Goal: Information Seeking & Learning: Learn about a topic

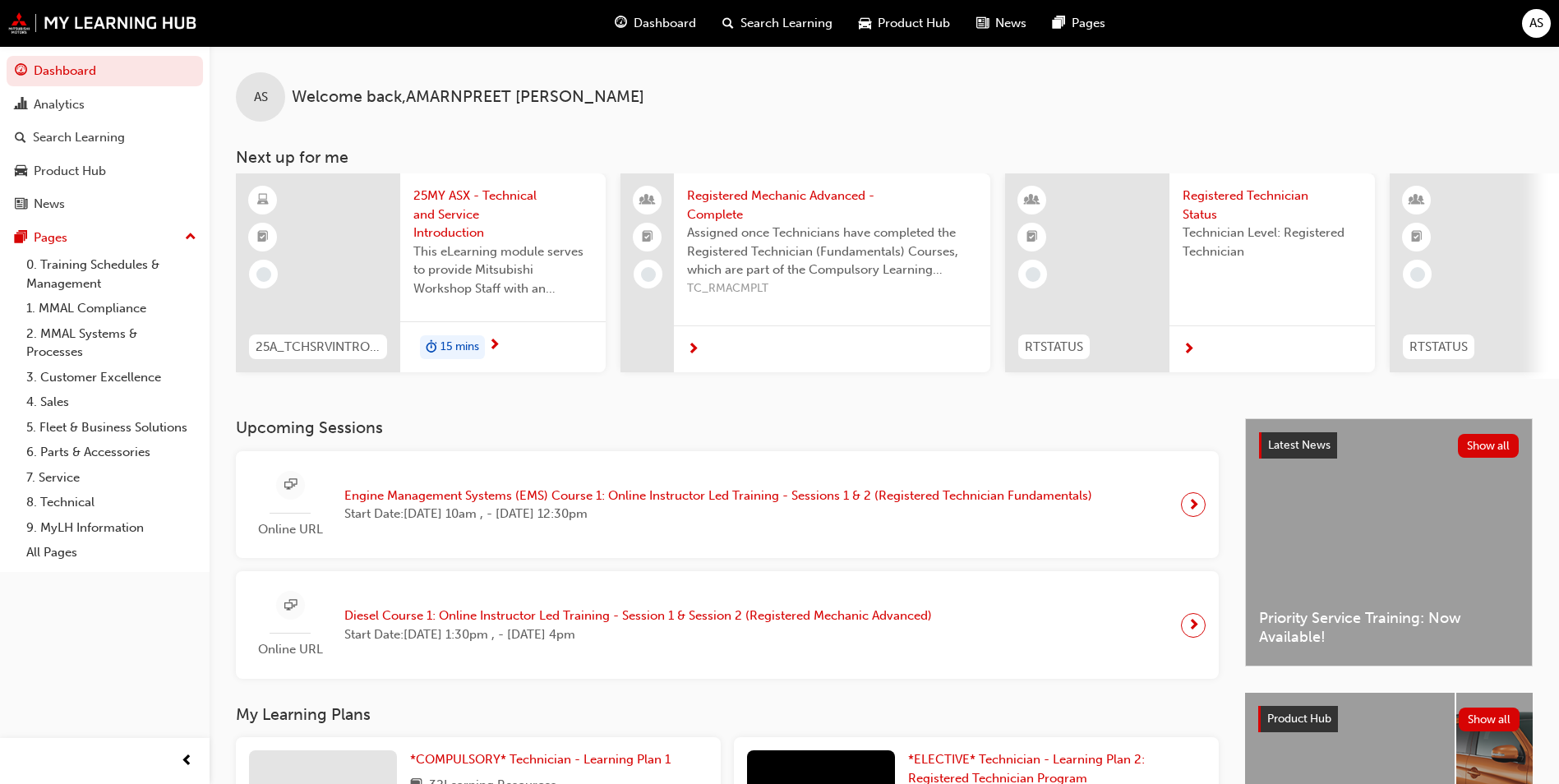
click at [826, 488] on div "Online URL Engine Management Systems (EMS) Course 1: Online Instructor Led Trai…" at bounding box center [677, 505] width 856 height 68
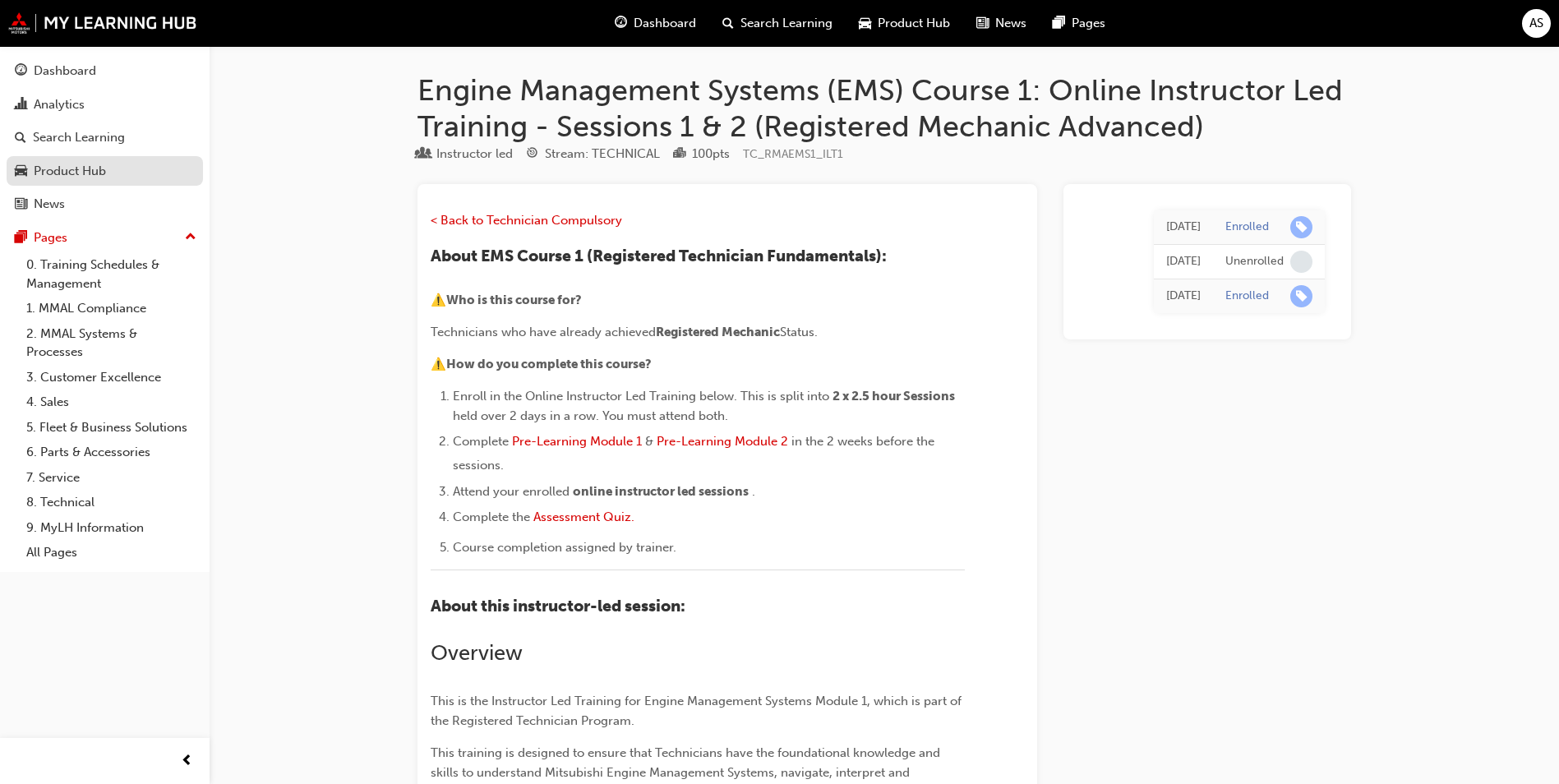
click at [89, 162] on div "Product Hub" at bounding box center [69, 172] width 73 height 19
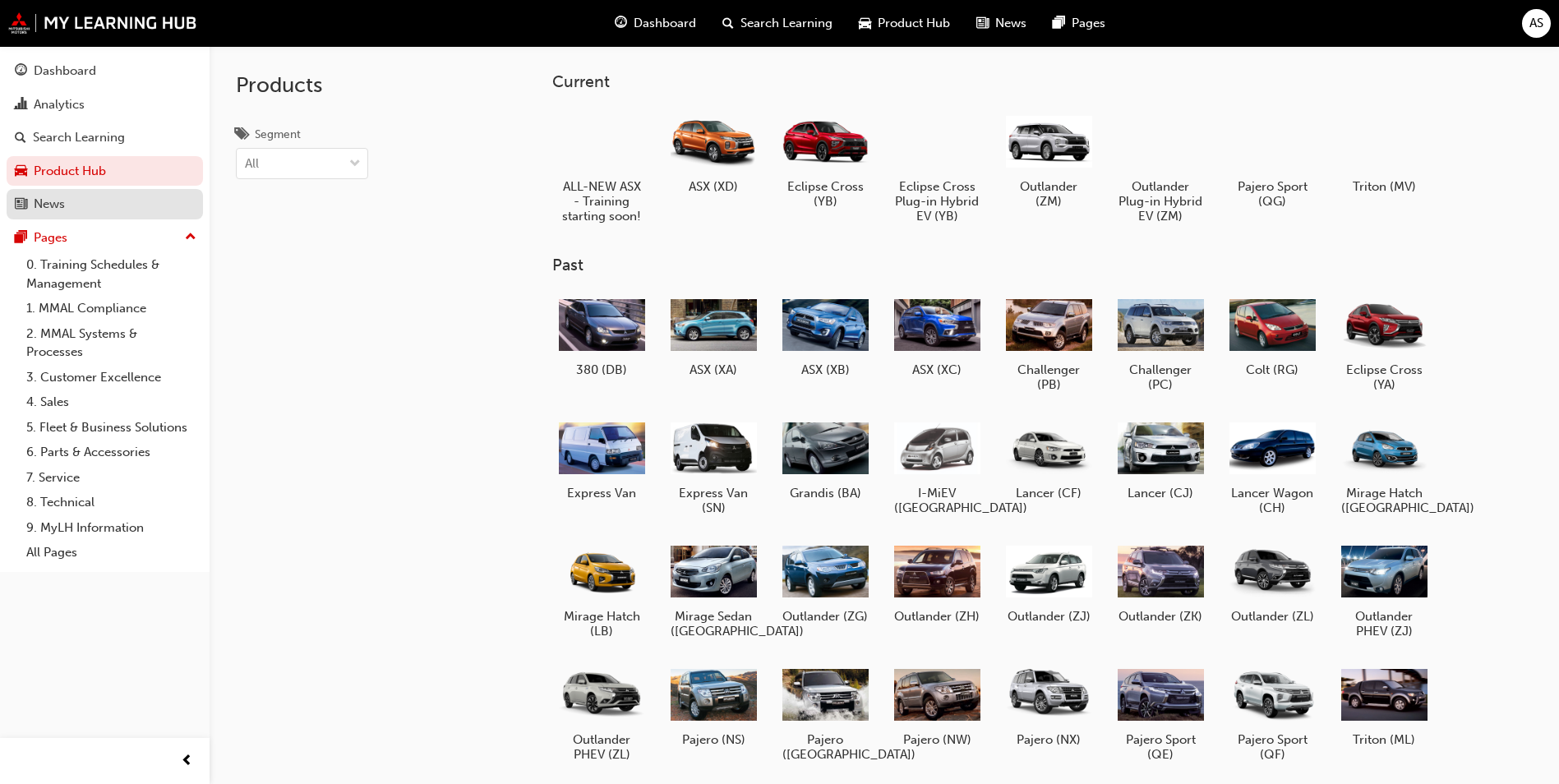
click at [75, 201] on div "News" at bounding box center [104, 203] width 180 height 20
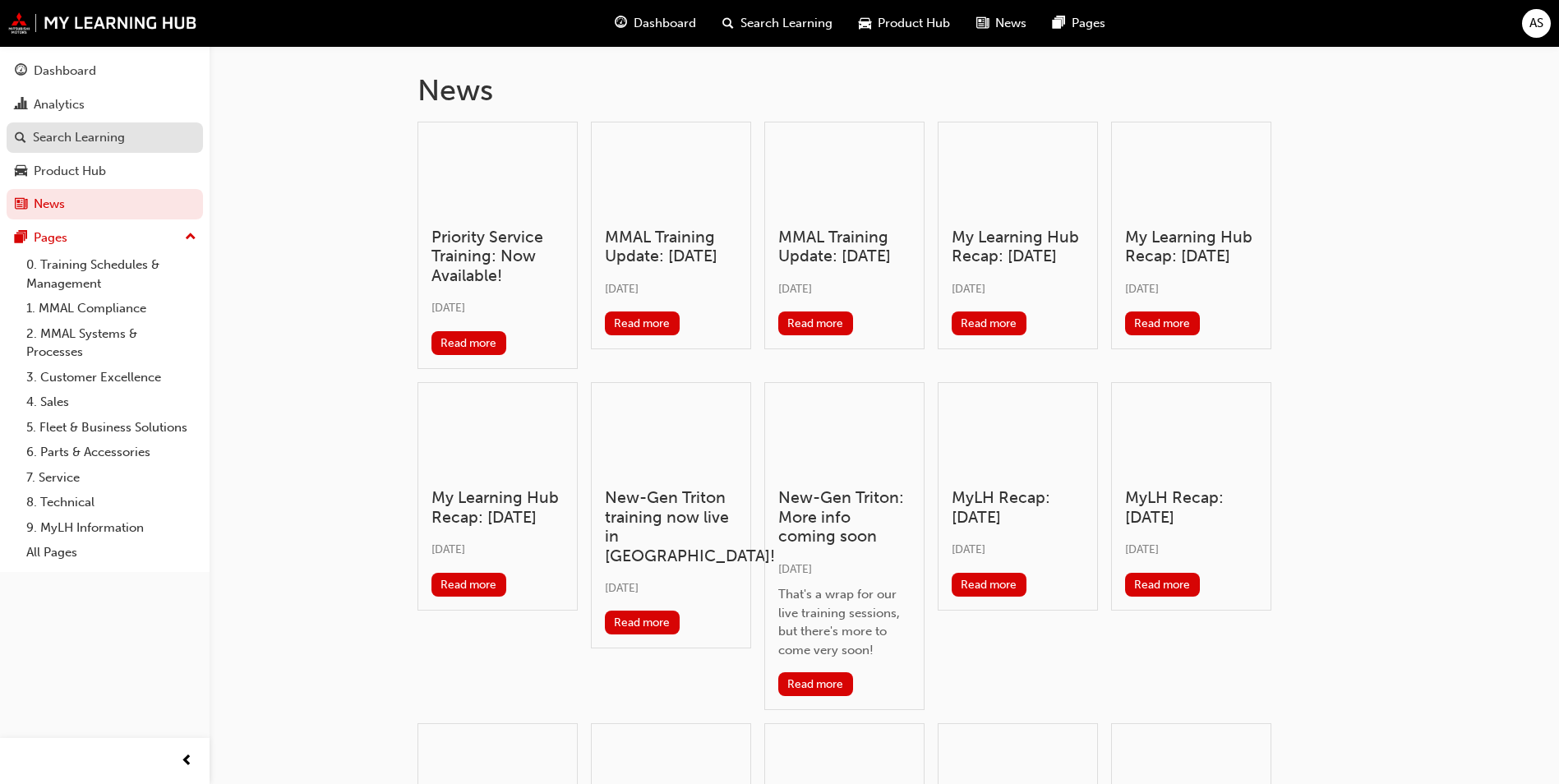
click at [99, 131] on div "Search Learning" at bounding box center [79, 138] width 92 height 19
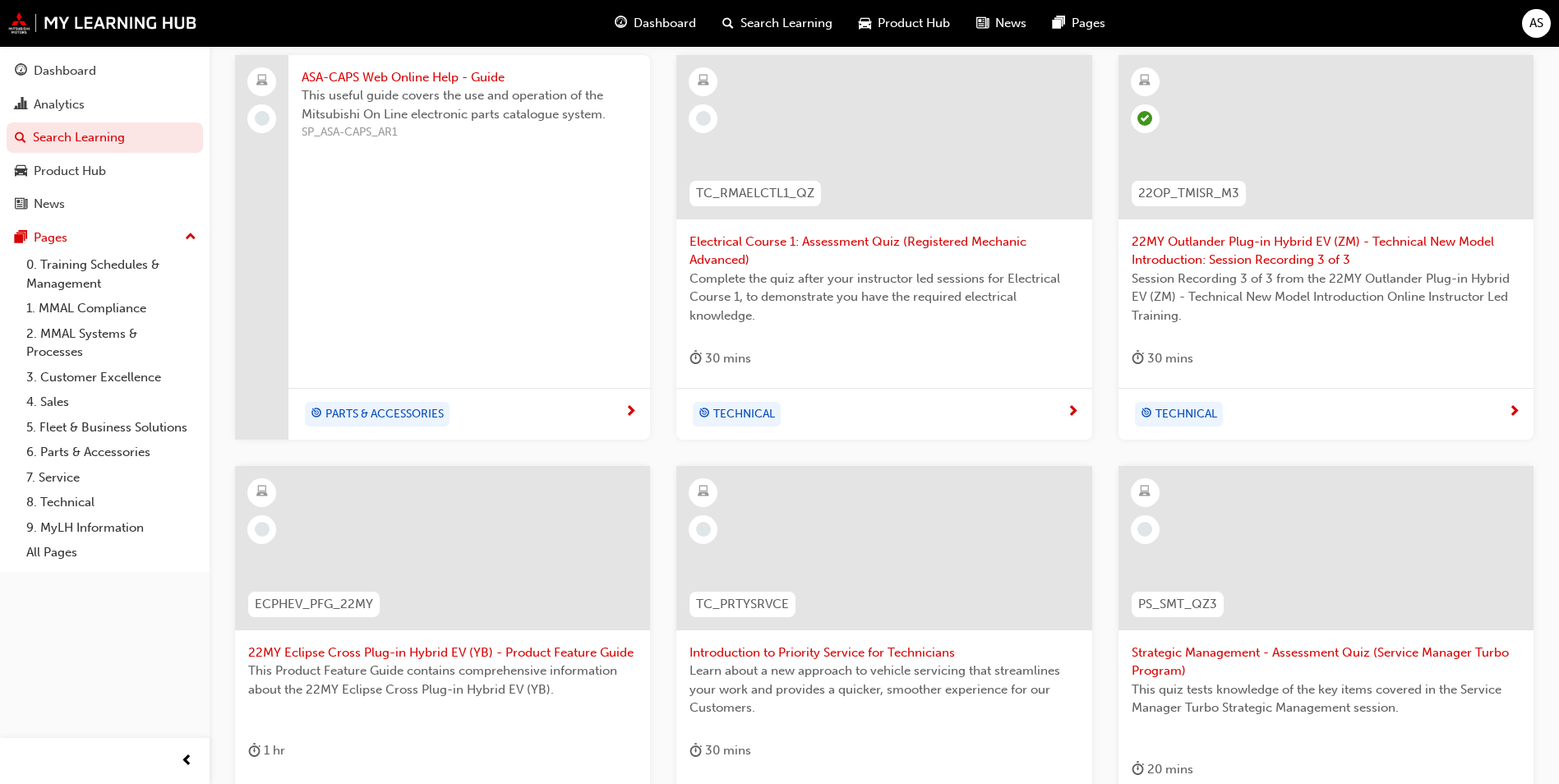
scroll to position [493, 0]
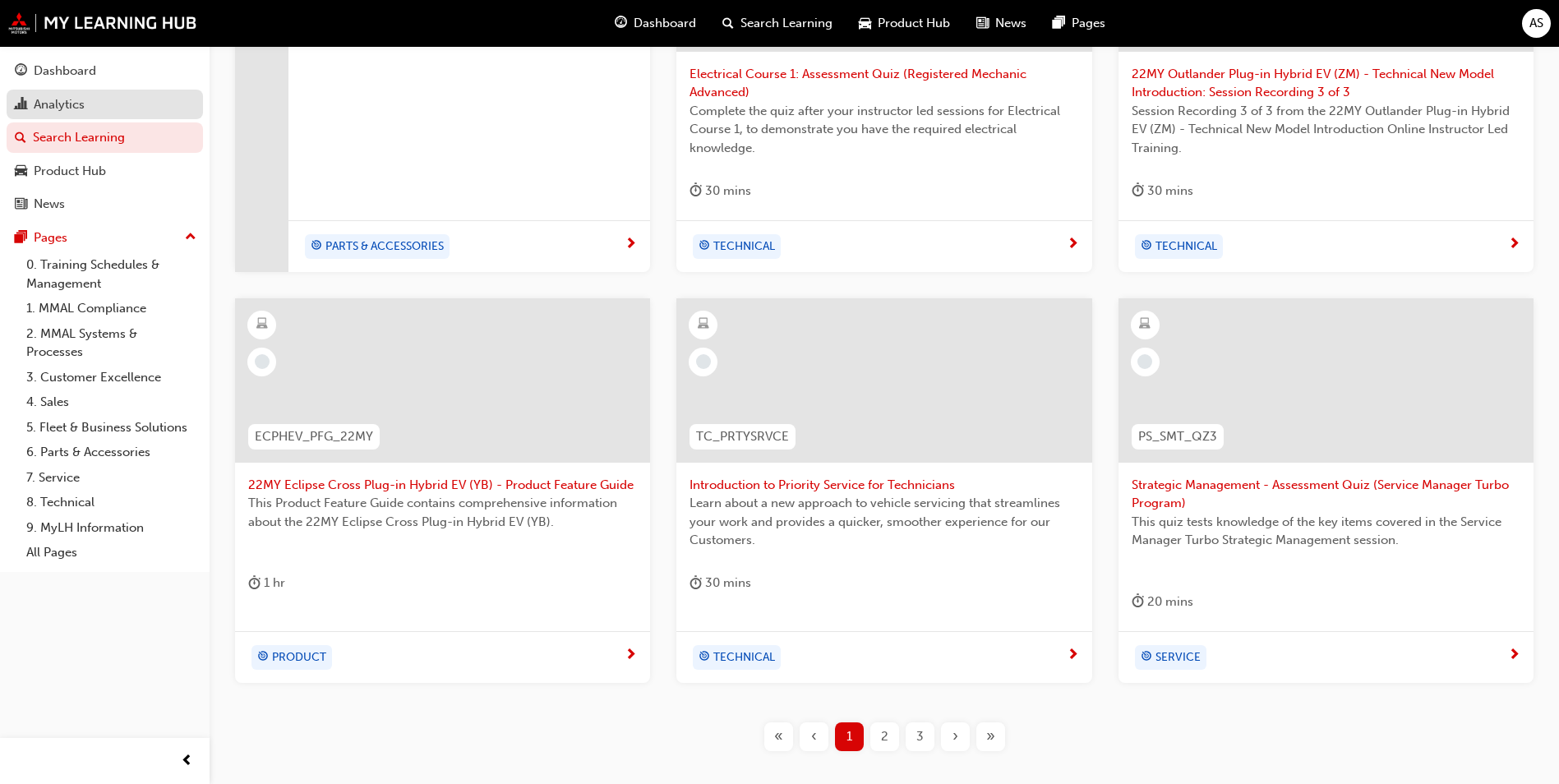
click at [16, 108] on span "chart-icon" at bounding box center [21, 105] width 12 height 15
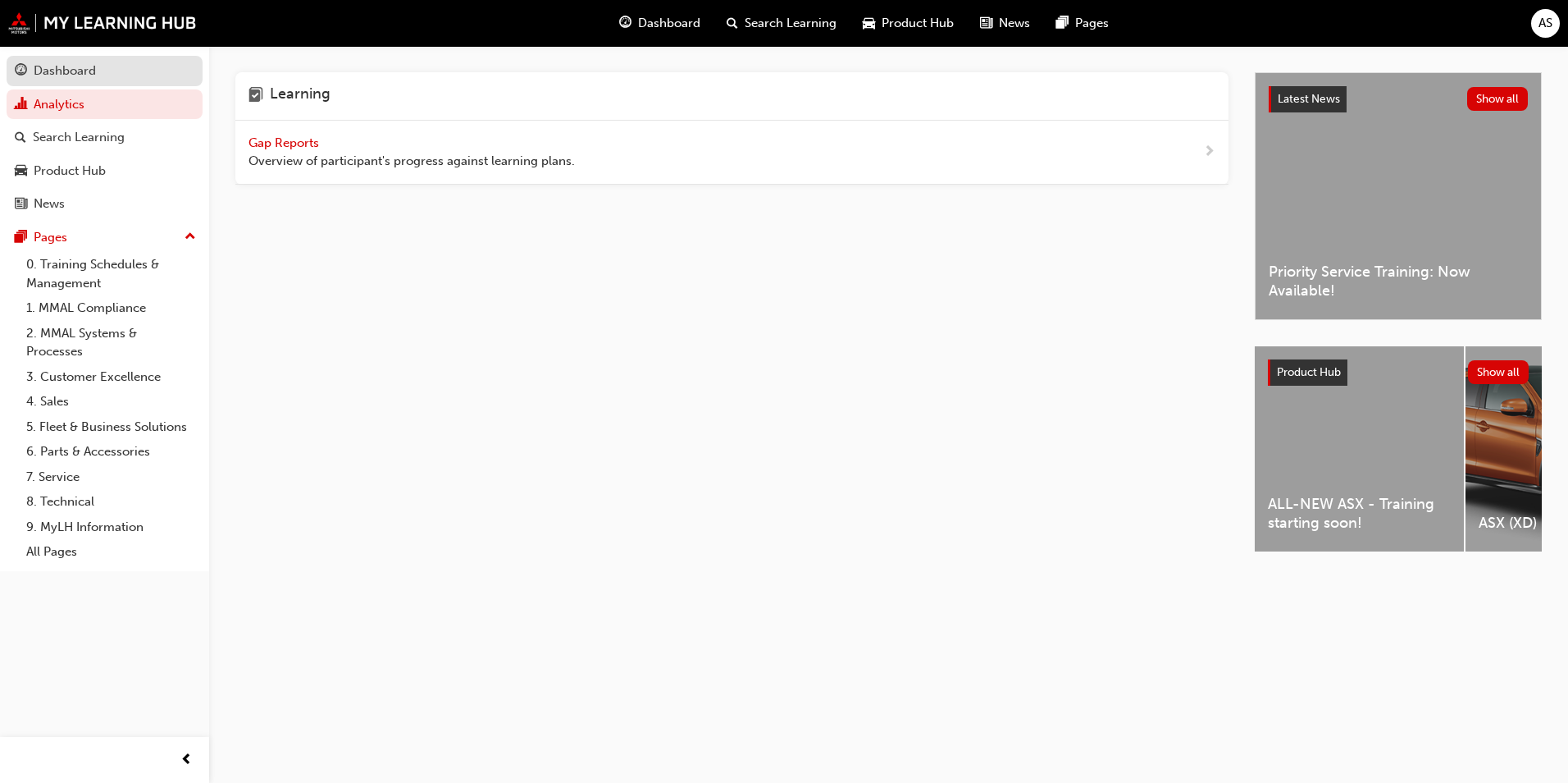
click at [20, 66] on span "guage-icon" at bounding box center [21, 71] width 12 height 15
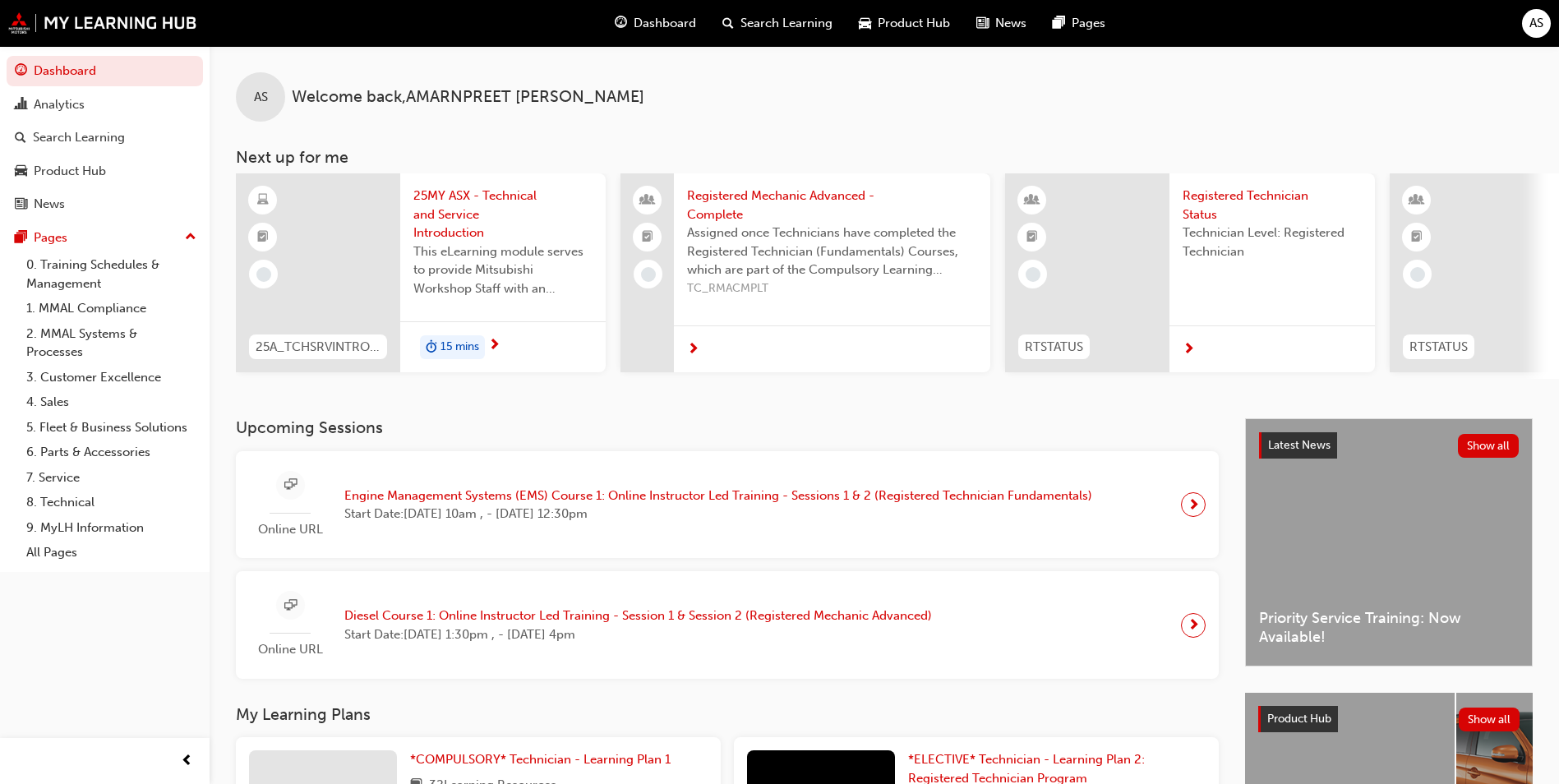
click at [549, 505] on span "Engine Management Systems (EMS) Course 1: Online Instructor Led Training - Sess…" at bounding box center [719, 496] width 748 height 19
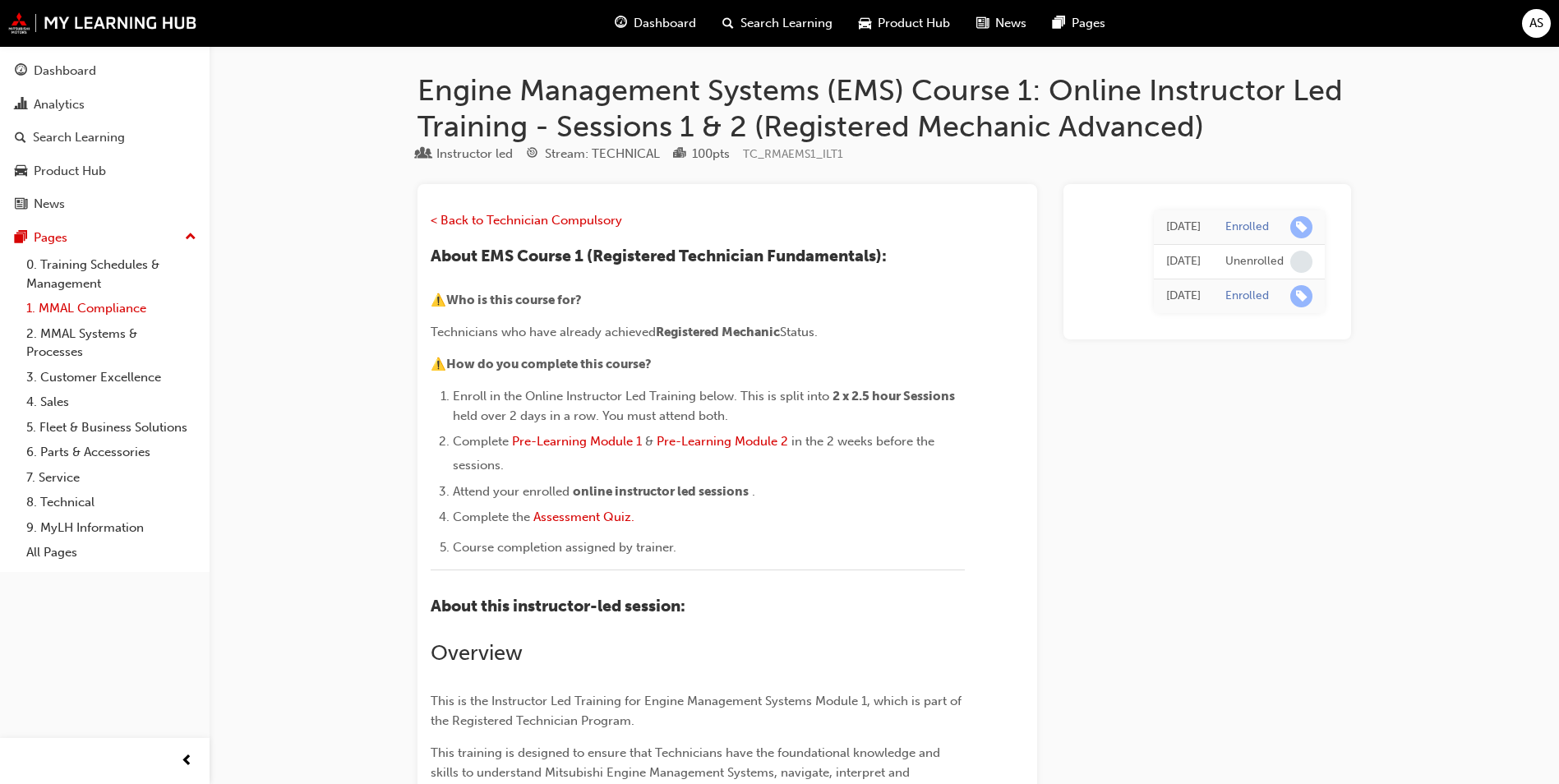
click at [50, 309] on link "1. MMAL Compliance" at bounding box center [111, 308] width 183 height 25
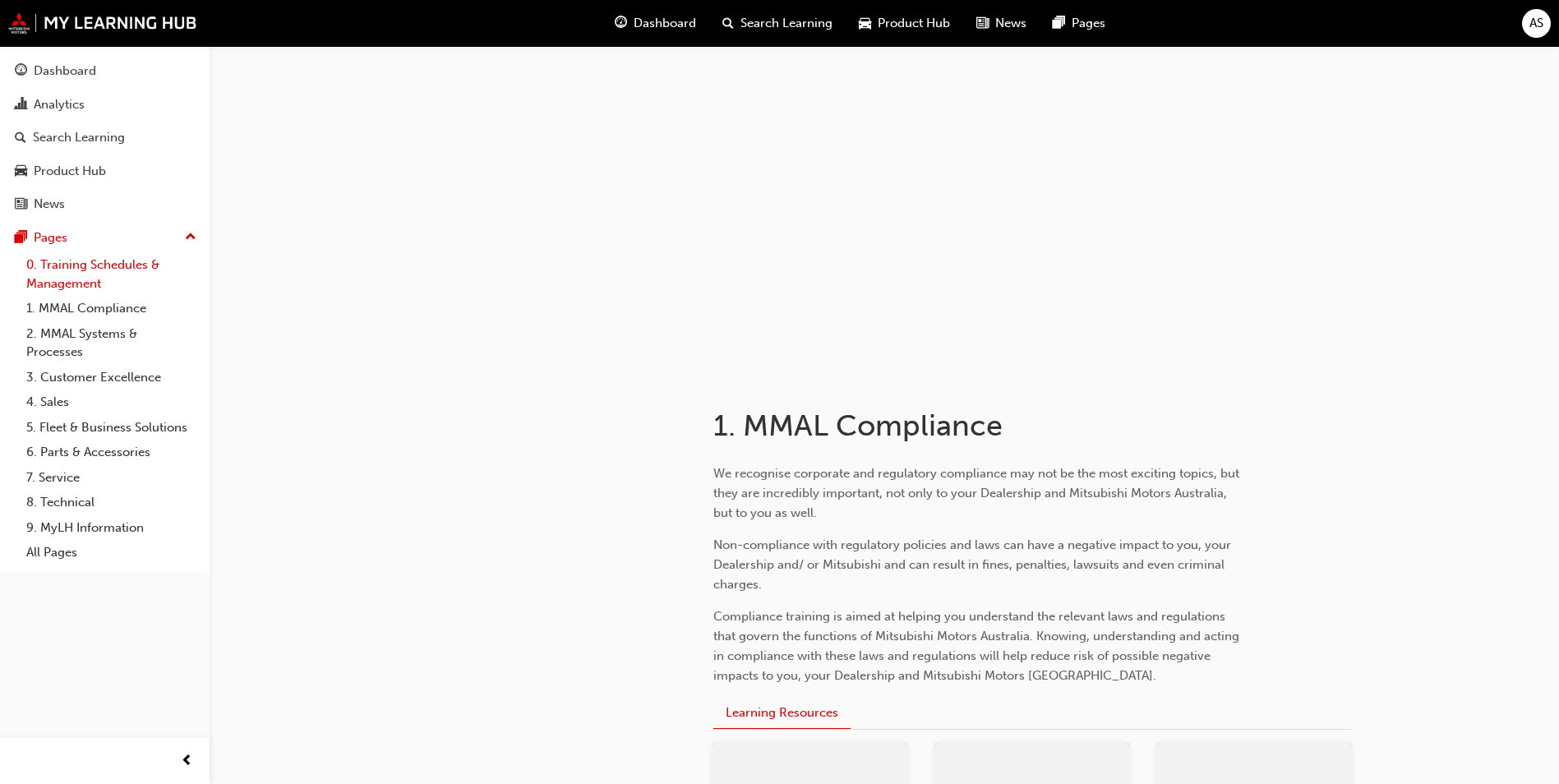
click at [70, 266] on link "0. Training Schedules & Management" at bounding box center [111, 274] width 183 height 44
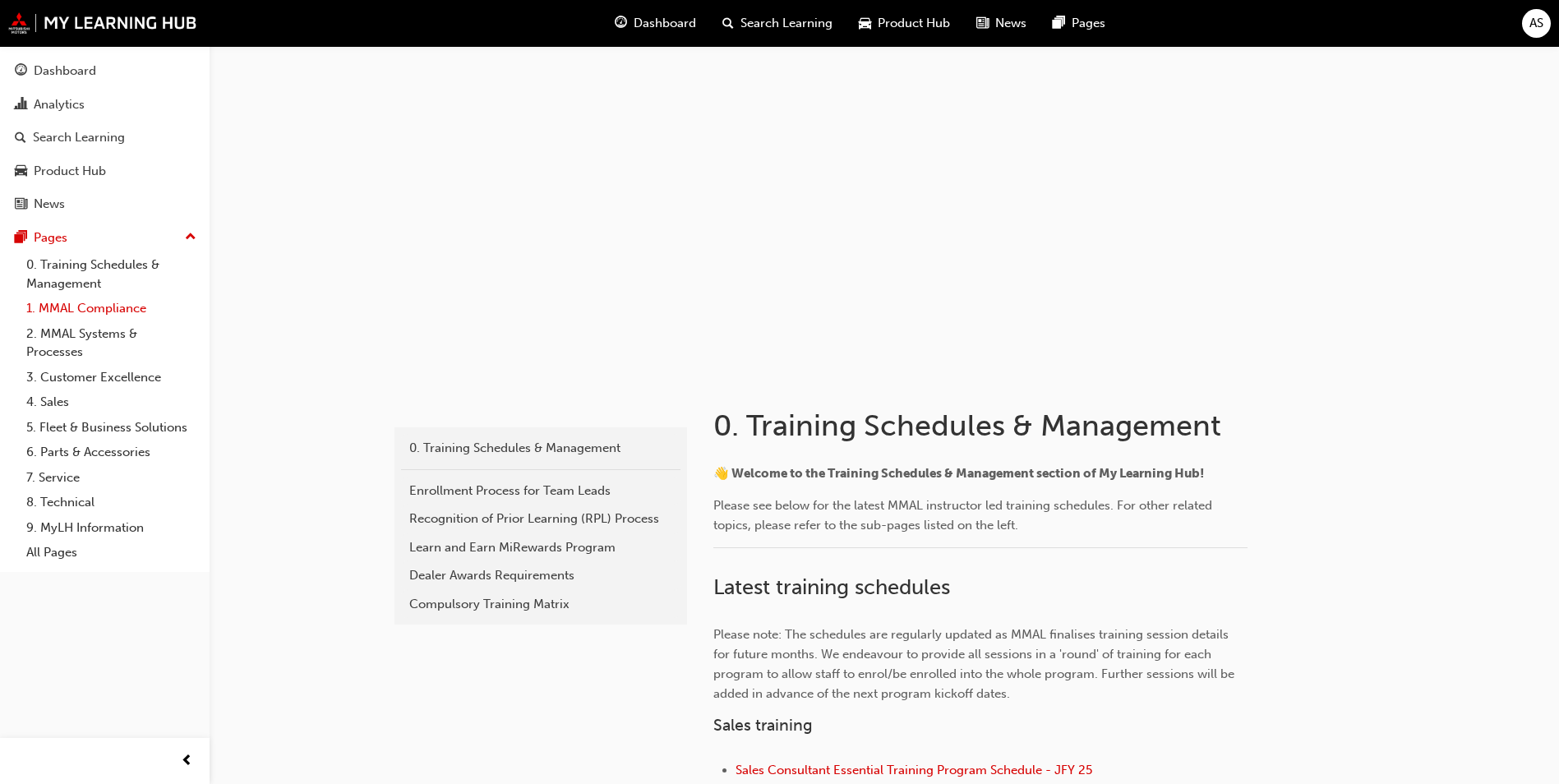
click at [68, 313] on link "1. MMAL Compliance" at bounding box center [111, 308] width 183 height 25
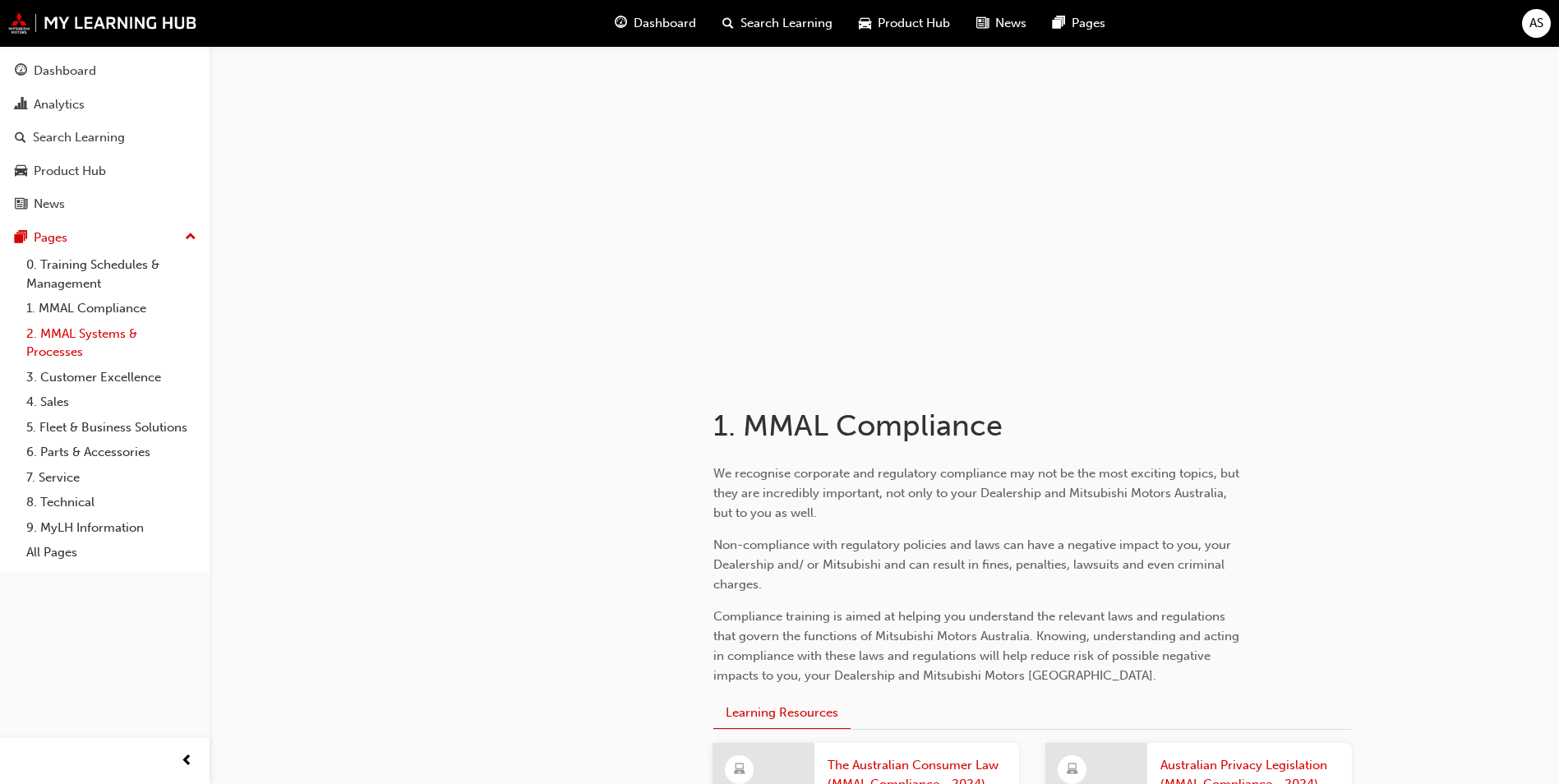
click at [70, 335] on link "2. MMAL Systems & Processes" at bounding box center [111, 343] width 183 height 44
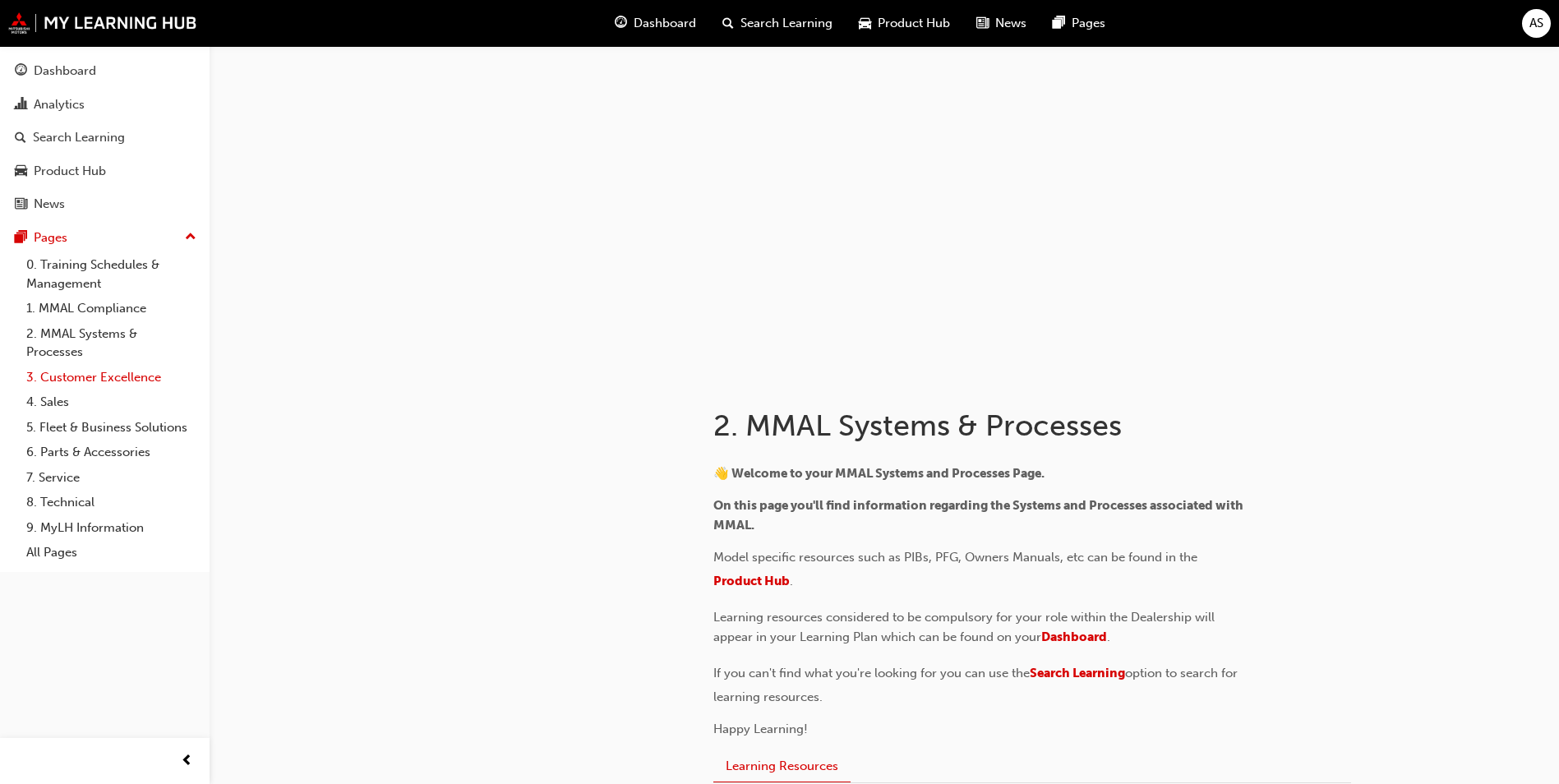
click at [83, 369] on link "3. Customer Excellence" at bounding box center [111, 377] width 183 height 25
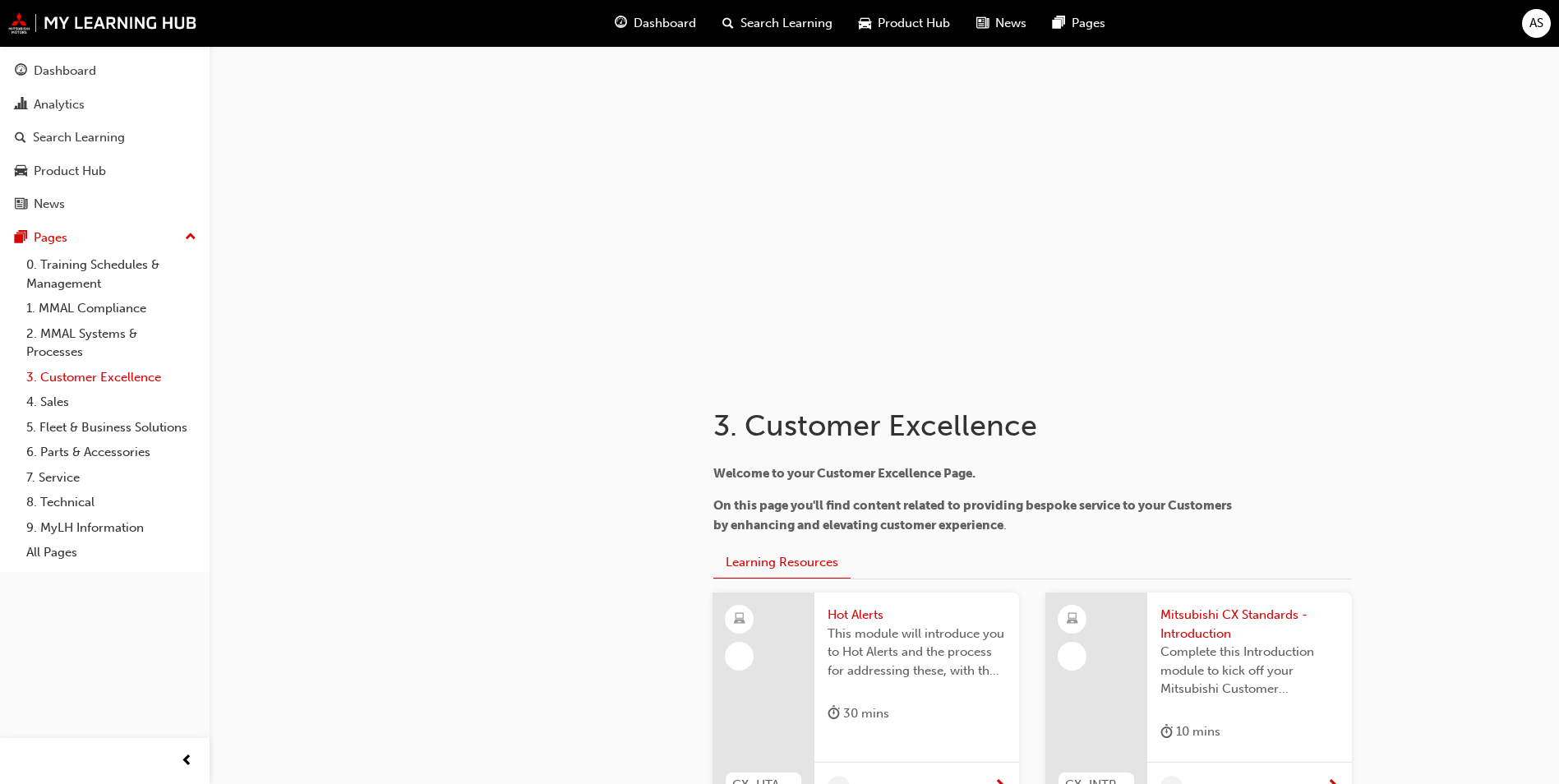
click at [83, 387] on link "3. Customer Excellence" at bounding box center [111, 377] width 183 height 25
click at [92, 398] on link "4. Sales" at bounding box center [111, 402] width 183 height 25
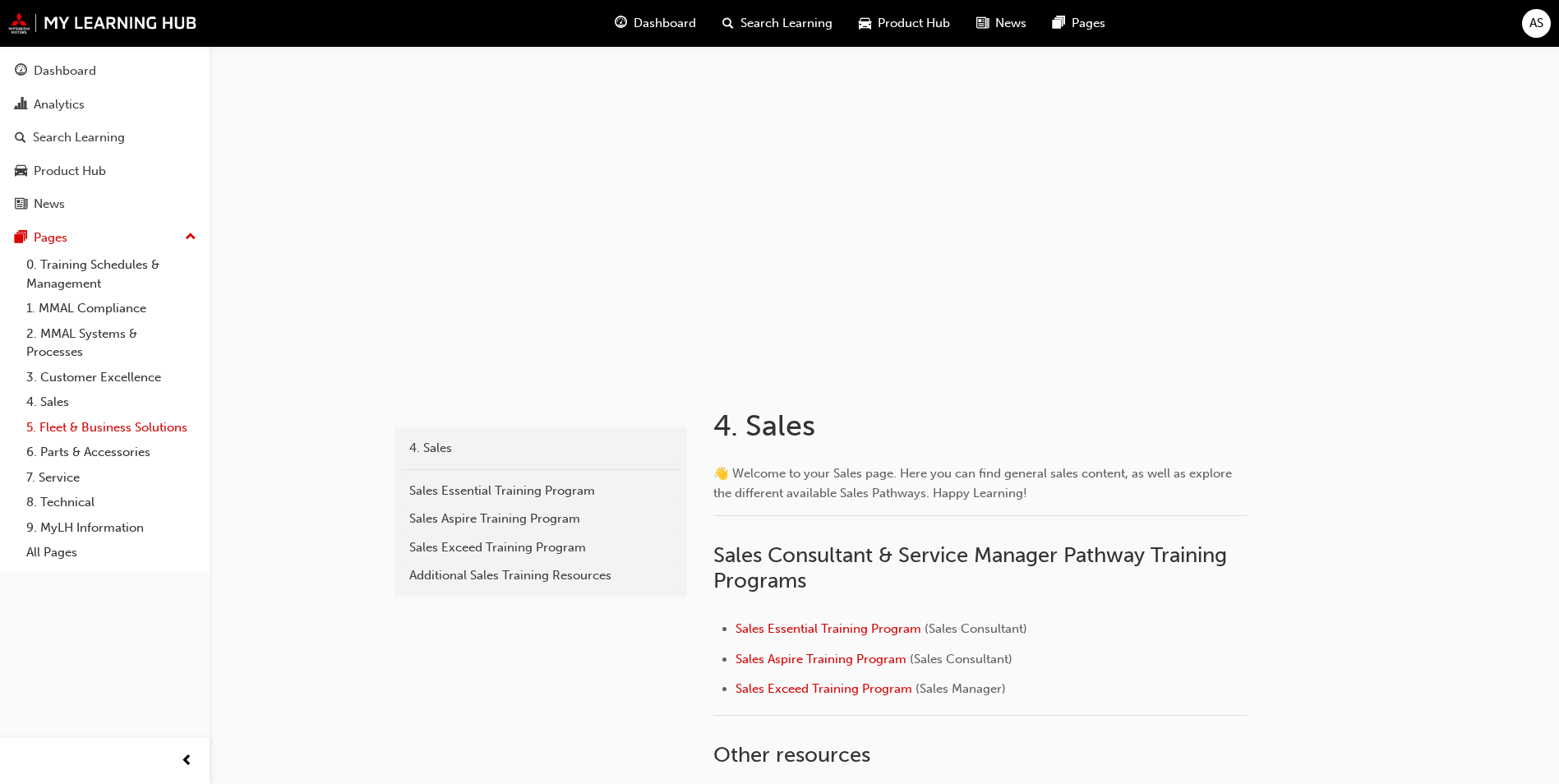
click at [109, 420] on link "5. Fleet & Business Solutions" at bounding box center [111, 427] width 183 height 25
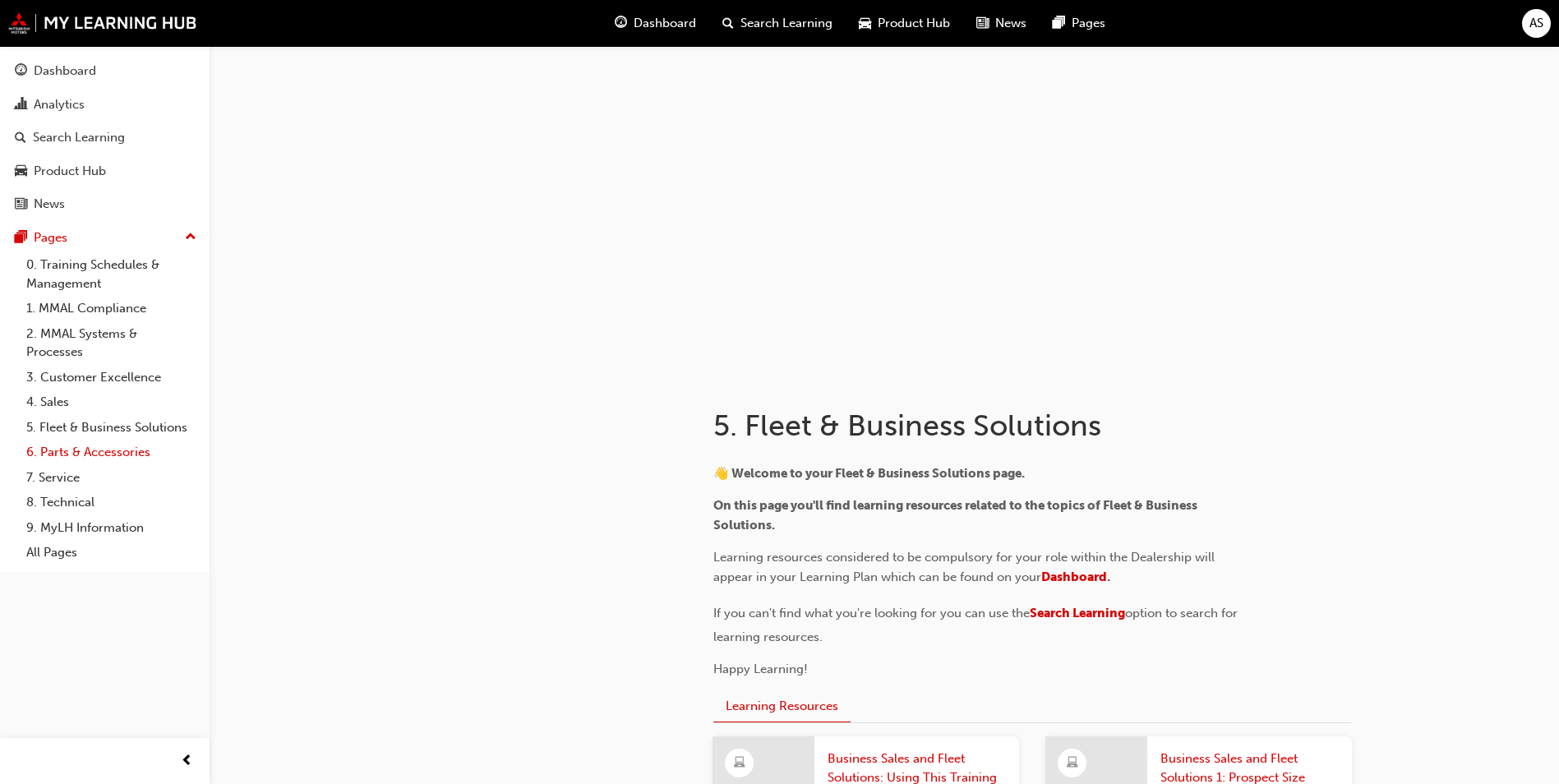
click at [123, 452] on link "6. Parts & Accessories" at bounding box center [111, 452] width 183 height 25
click at [125, 474] on link "7. Service" at bounding box center [111, 477] width 183 height 25
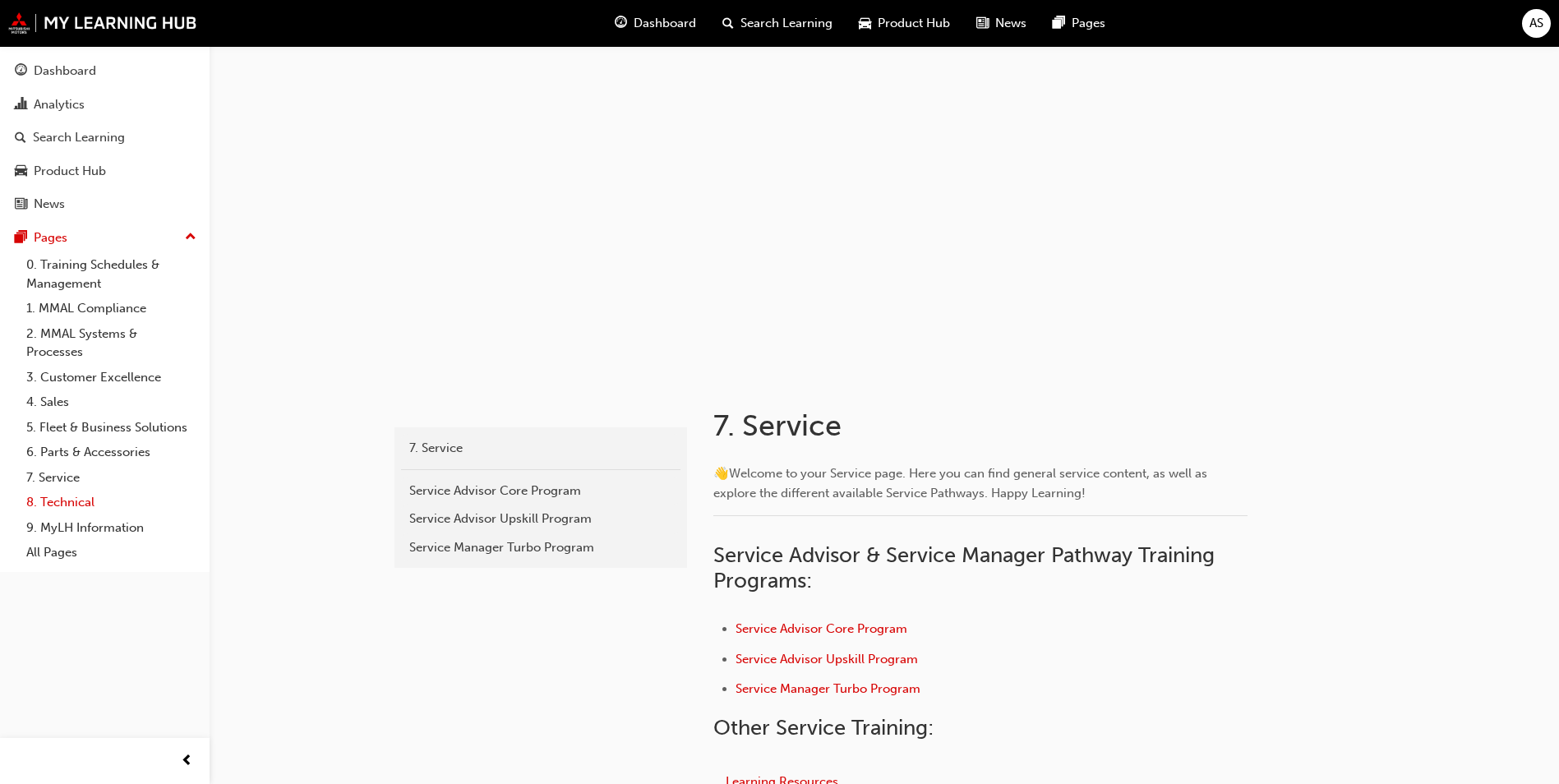
click at [125, 494] on link "8. Technical" at bounding box center [111, 502] width 183 height 25
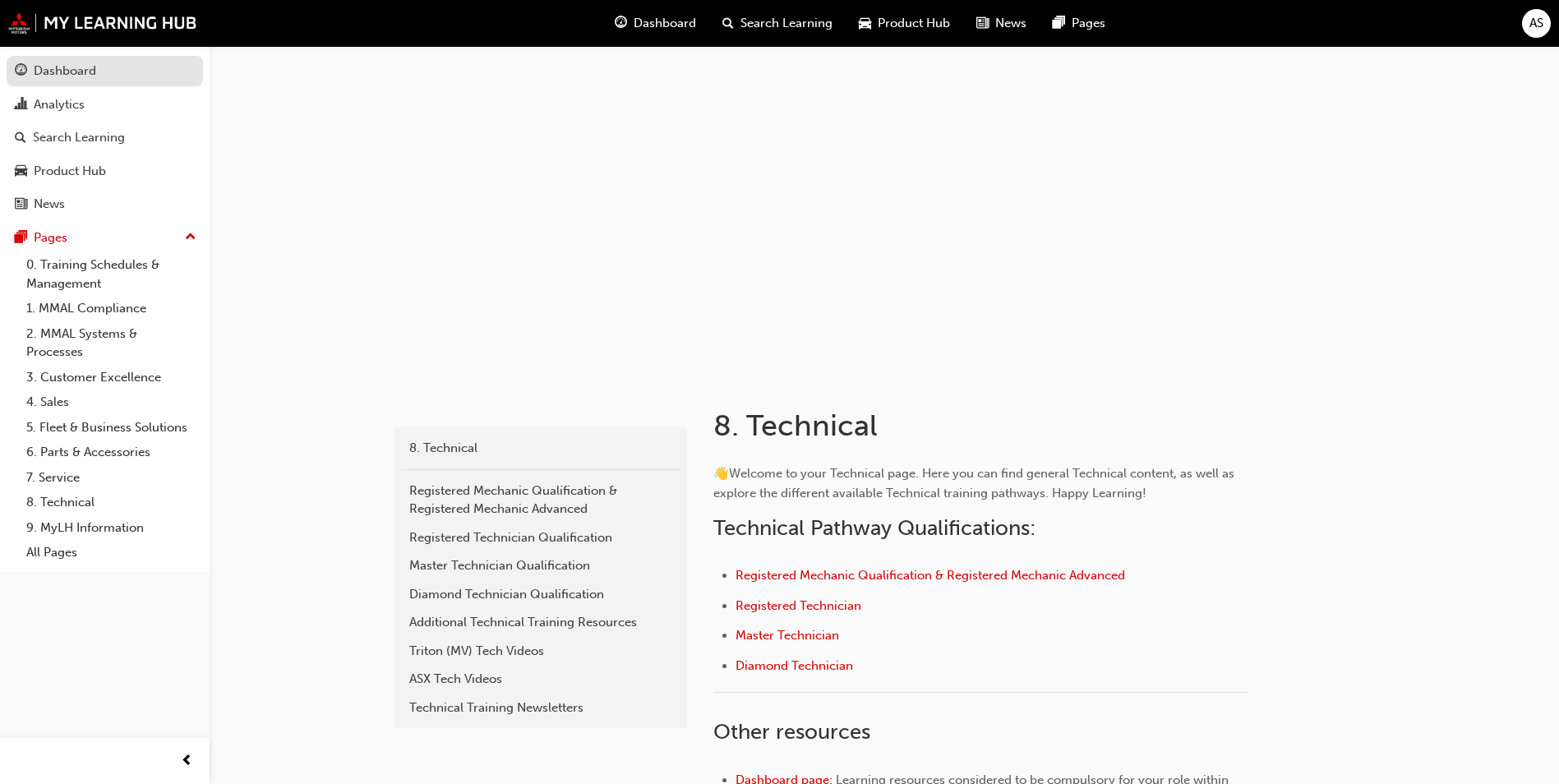
click at [26, 75] on span "guage-icon" at bounding box center [21, 71] width 12 height 15
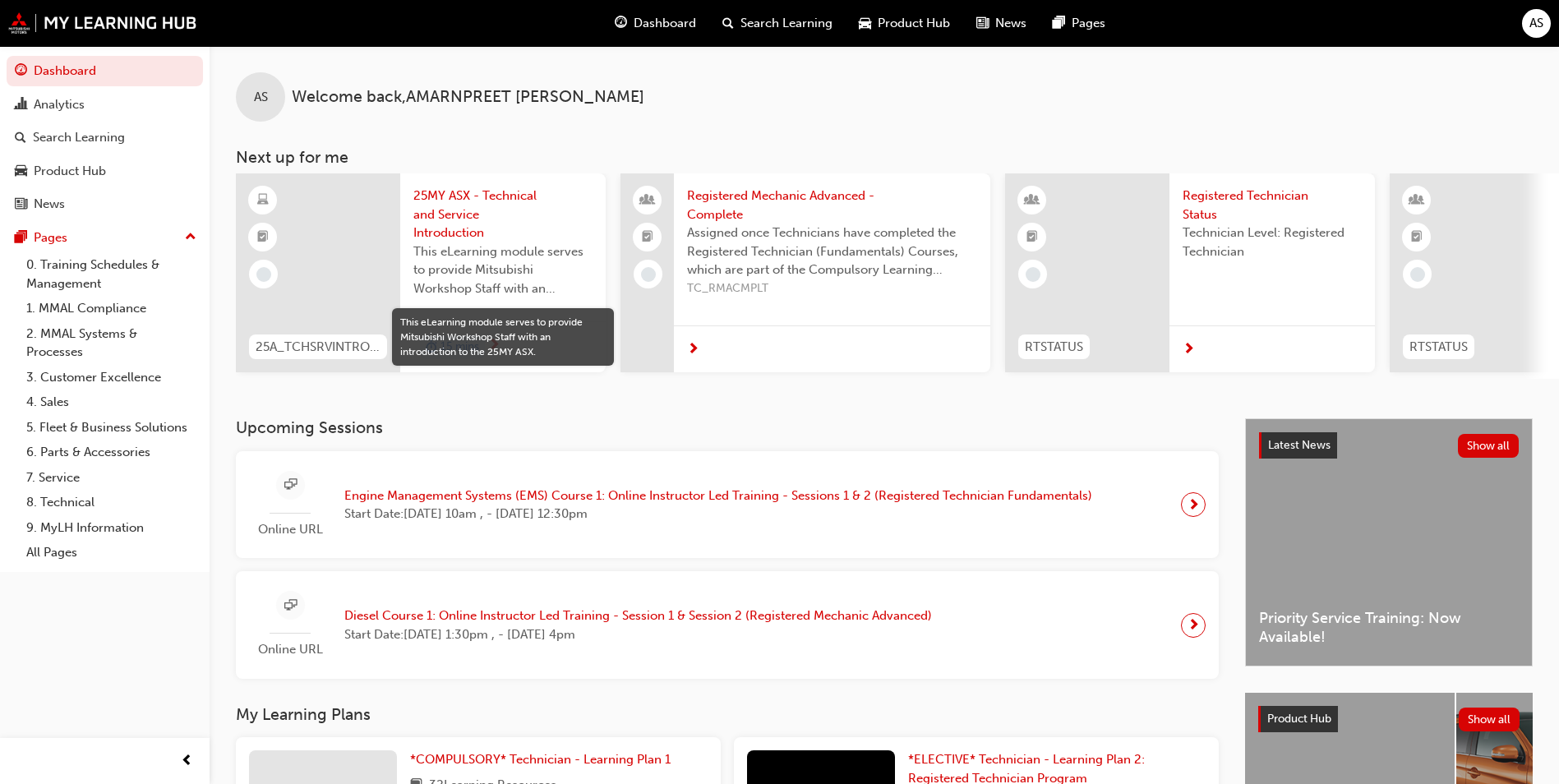
click at [1194, 507] on span "next-icon" at bounding box center [1194, 505] width 12 height 23
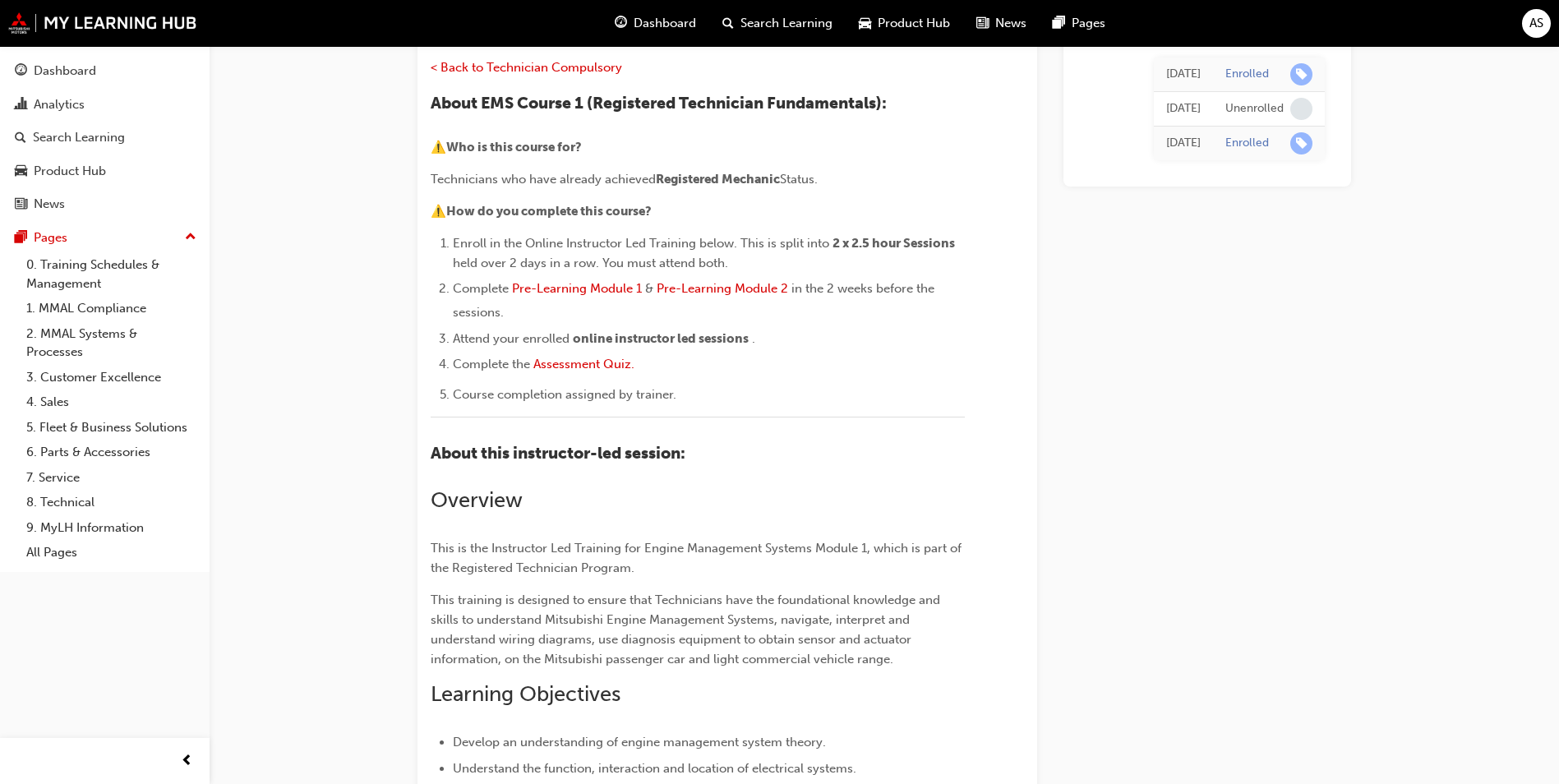
scroll to position [149, 0]
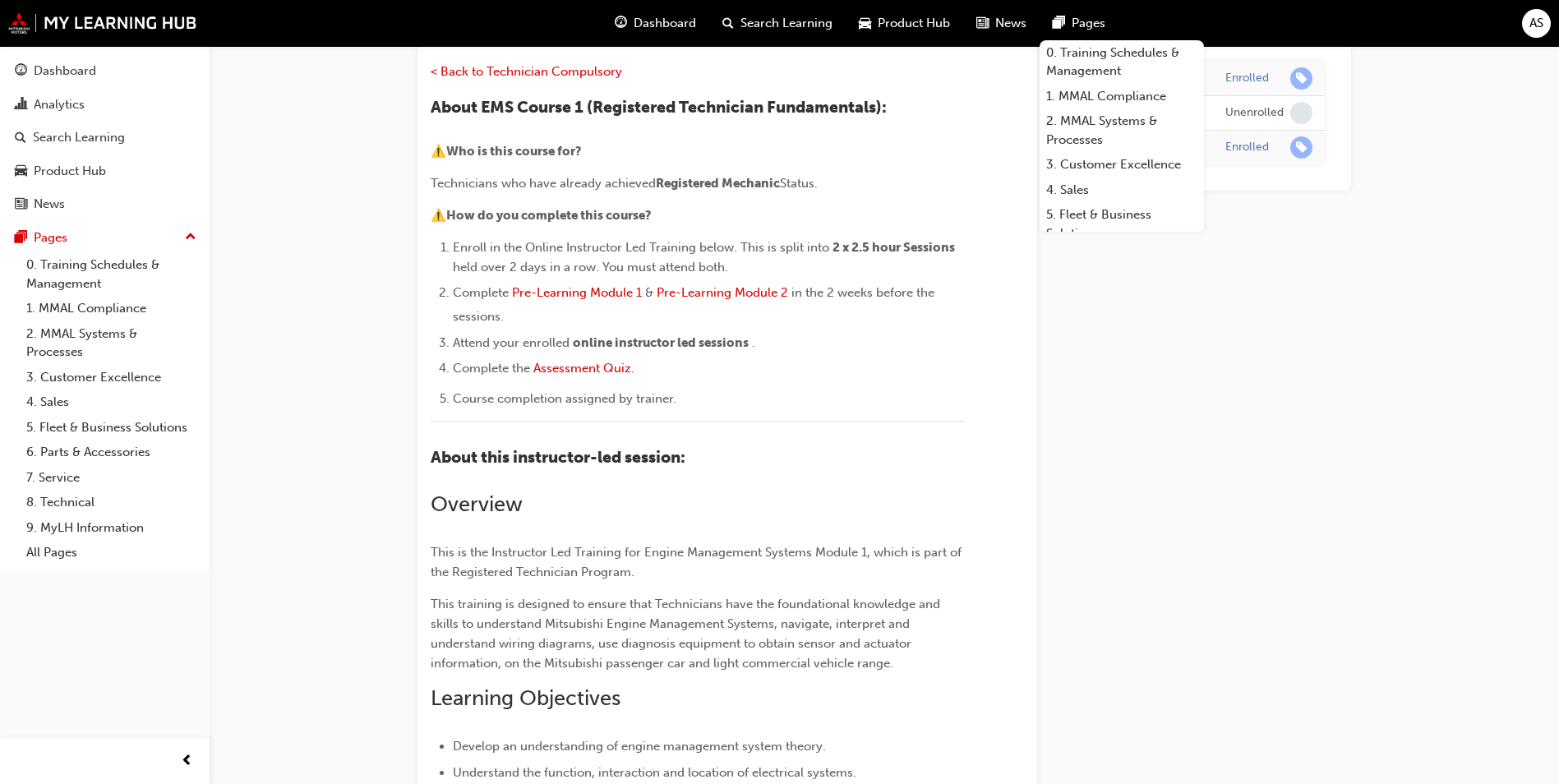
click at [1225, 74] on td "Enrolled" at bounding box center [1270, 78] width 112 height 34
click at [1242, 79] on div "Enrolled" at bounding box center [1248, 79] width 44 height 16
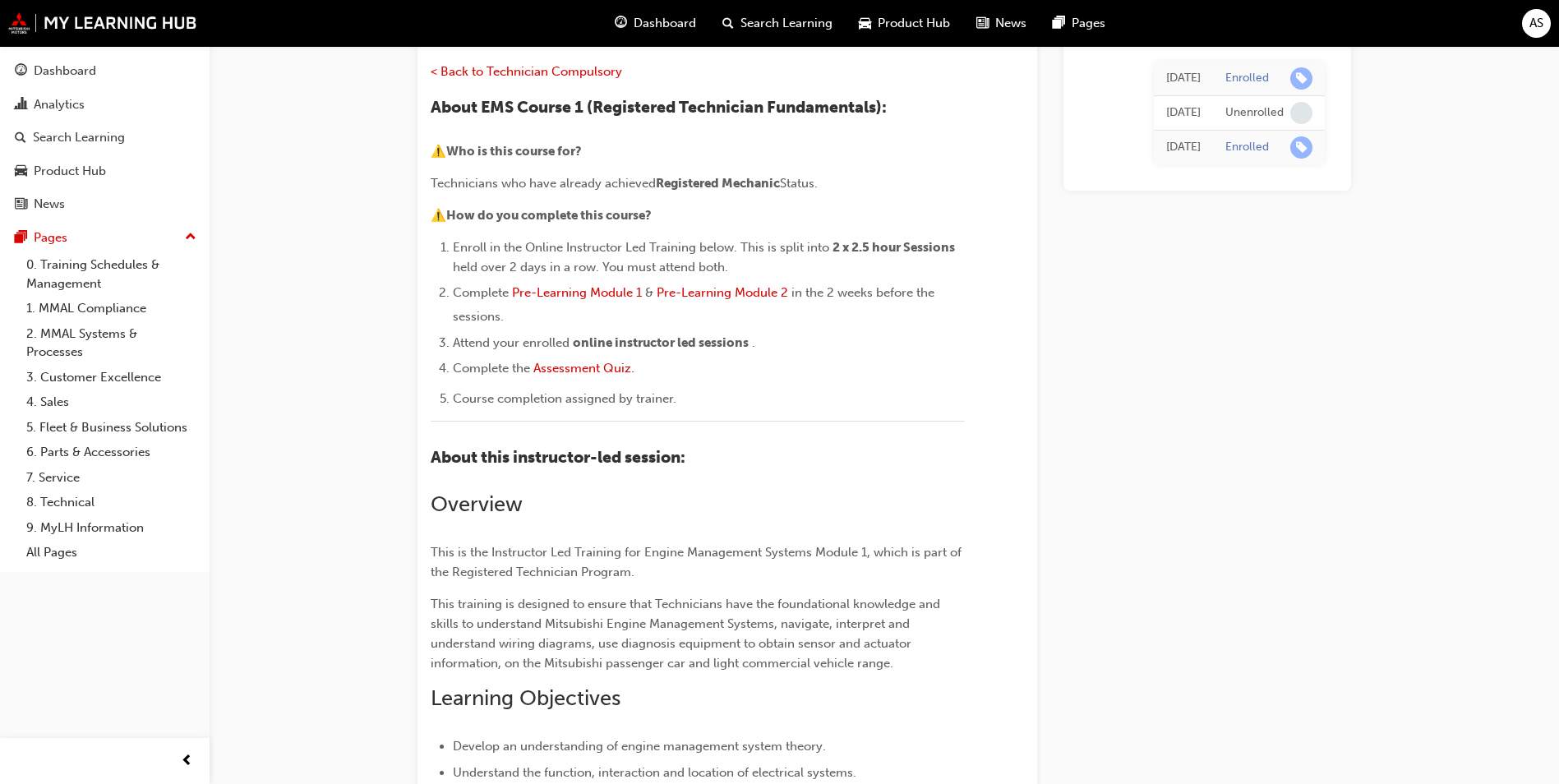
click at [1174, 74] on div "[DATE]" at bounding box center [1183, 79] width 34 height 19
click at [1264, 77] on div "Enrolled" at bounding box center [1248, 79] width 44 height 16
click at [1300, 81] on div "Enrolled" at bounding box center [1269, 78] width 87 height 22
click at [1300, 81] on span "learningRecordVerb_ENROLL-icon" at bounding box center [1301, 78] width 22 height 22
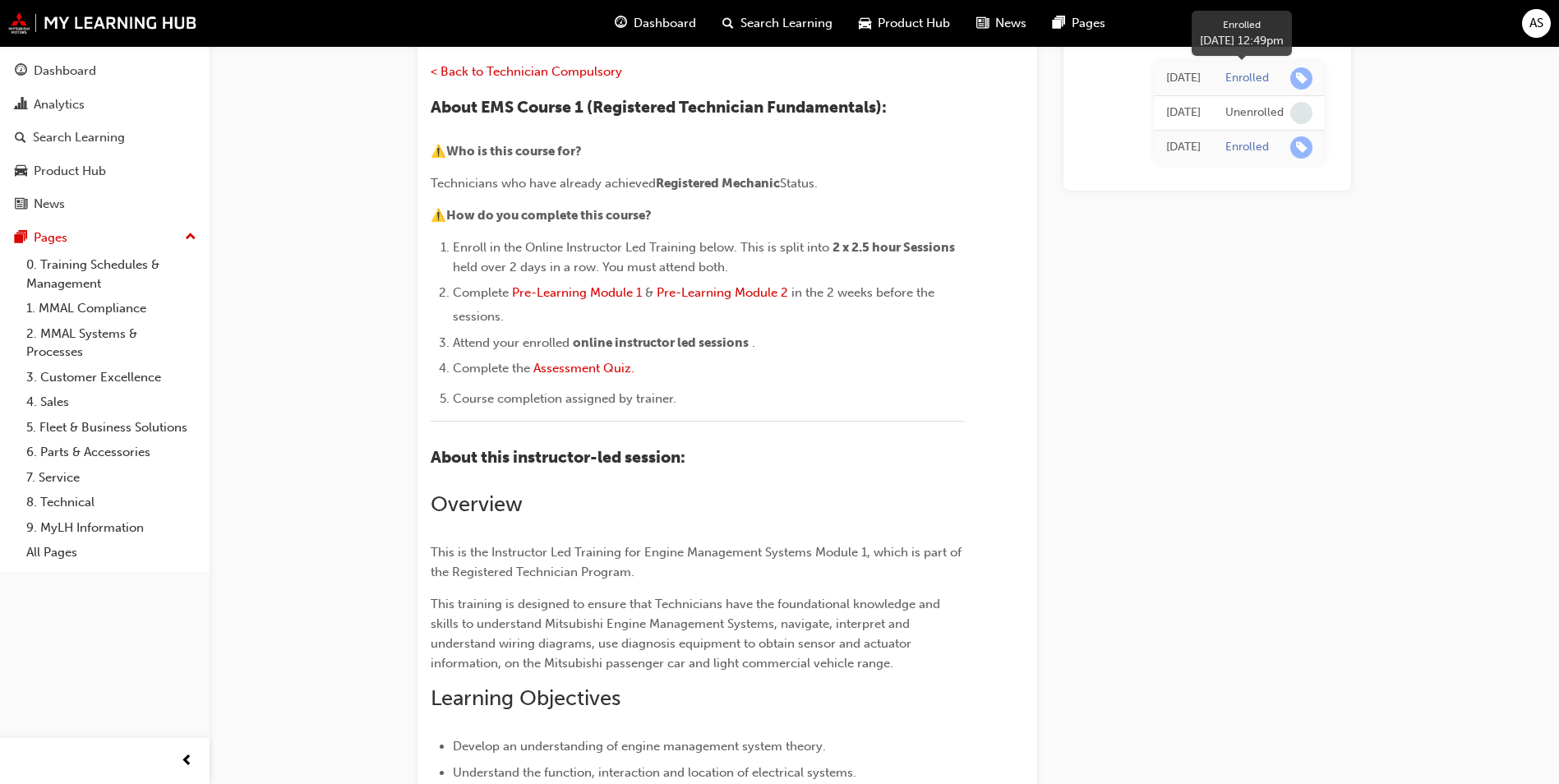
click at [1300, 81] on span "learningRecordVerb_ENROLL-icon" at bounding box center [1301, 78] width 22 height 22
click at [1531, 25] on span "AS" at bounding box center [1537, 24] width 14 height 19
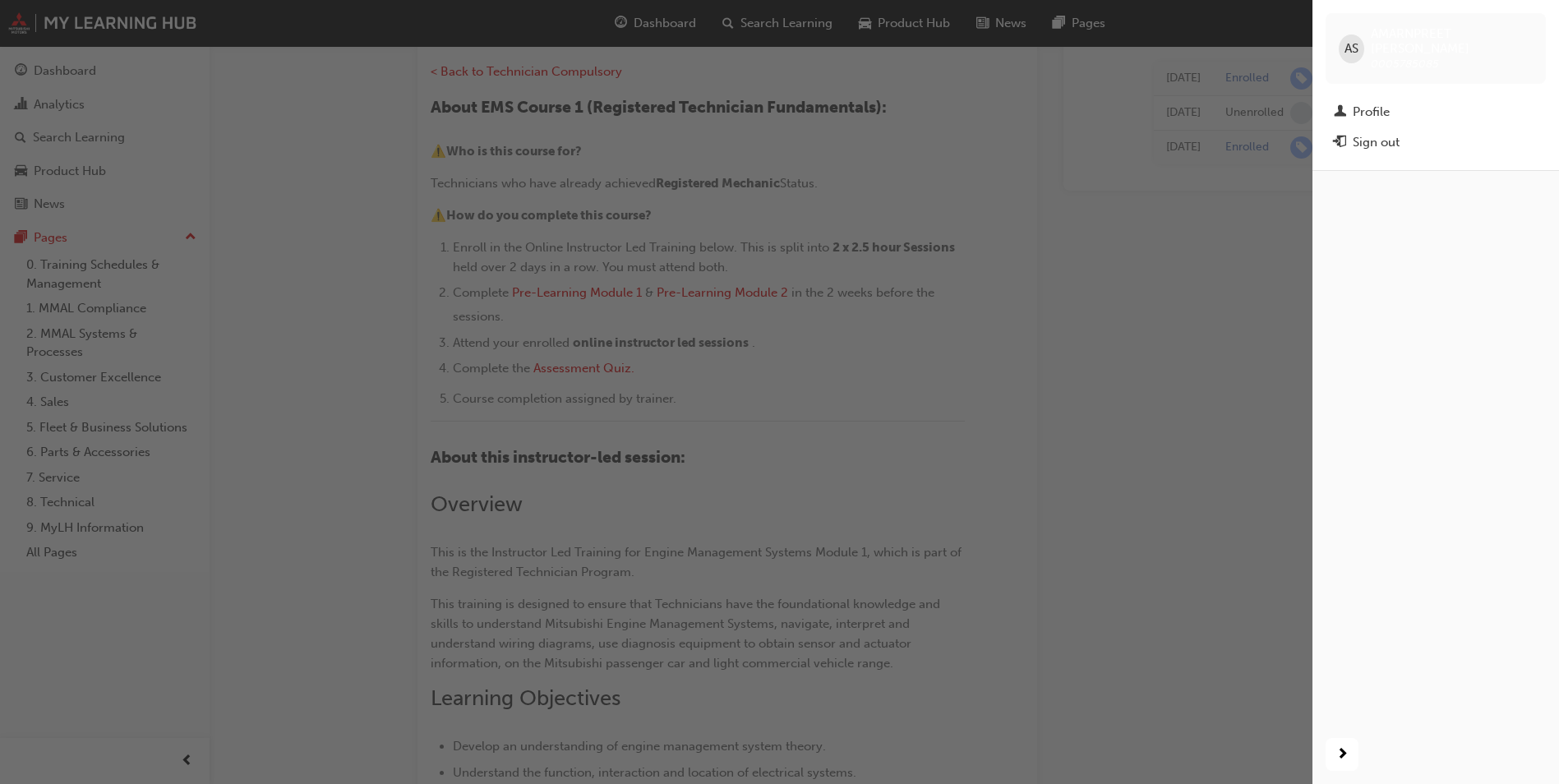
click at [1531, 25] on div "AS AMARNPREET SINGH 0005785085" at bounding box center [1435, 48] width 220 height 71
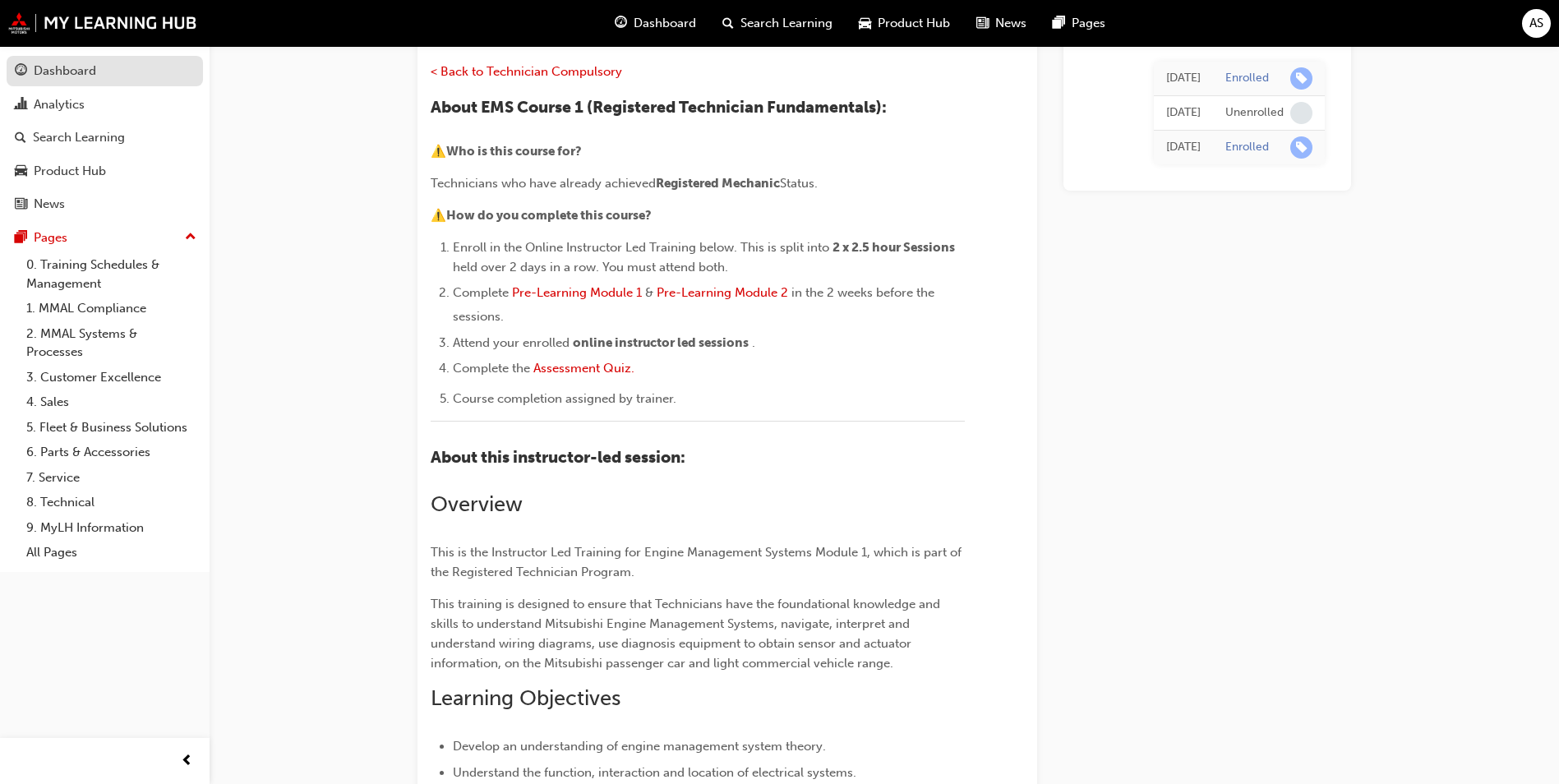
click at [78, 71] on div "Dashboard" at bounding box center [64, 71] width 62 height 19
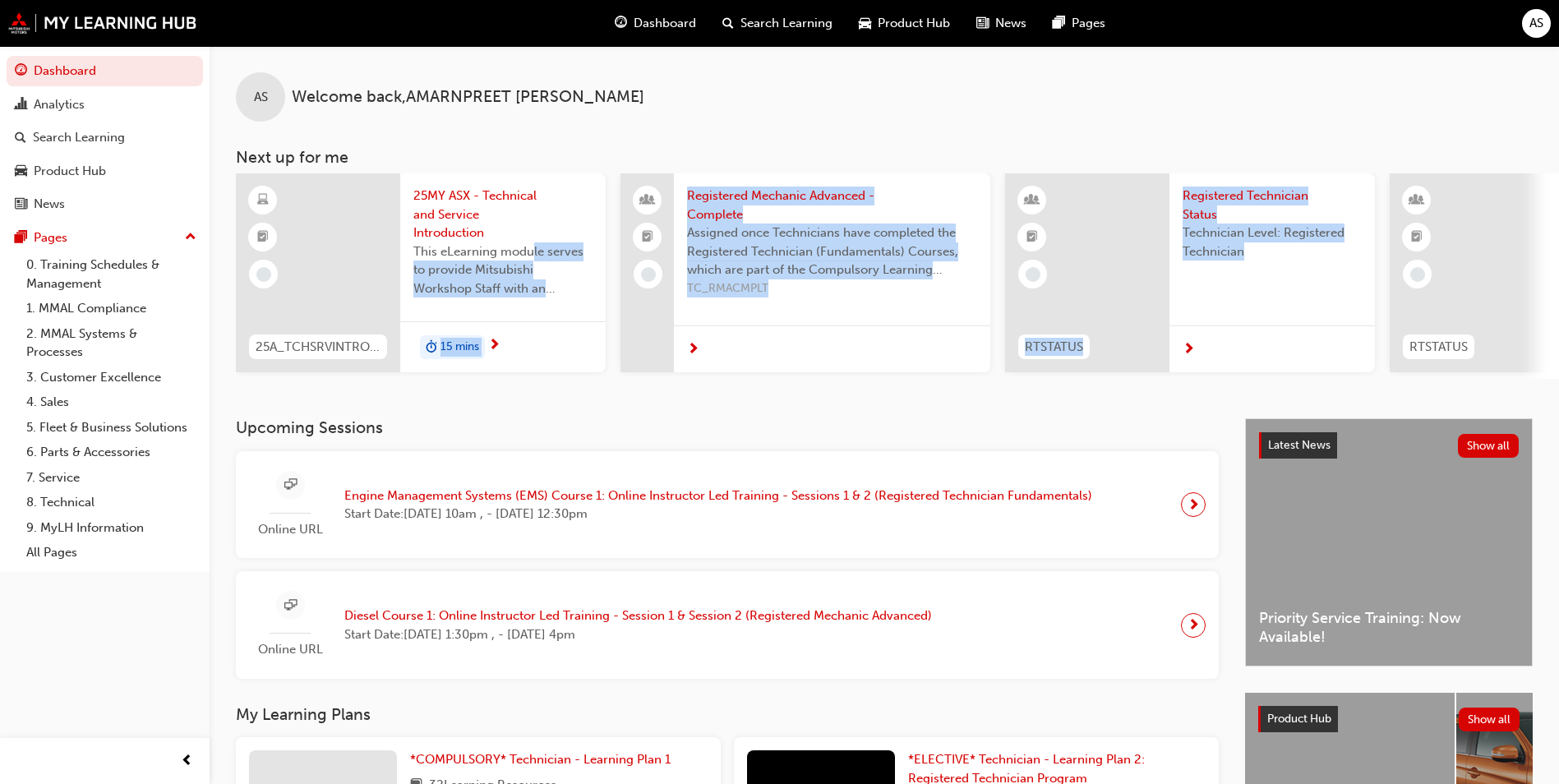
drag, startPoint x: 1384, startPoint y: 221, endPoint x: 525, endPoint y: 256, distance: 859.7
click at [525, 256] on div "25A_TCHSRVINTRO_M 25MY ASX - Technical and Service Introduction This eLearning …" at bounding box center [1388, 276] width 2306 height 206
click at [1190, 513] on span "next-icon" at bounding box center [1194, 505] width 12 height 23
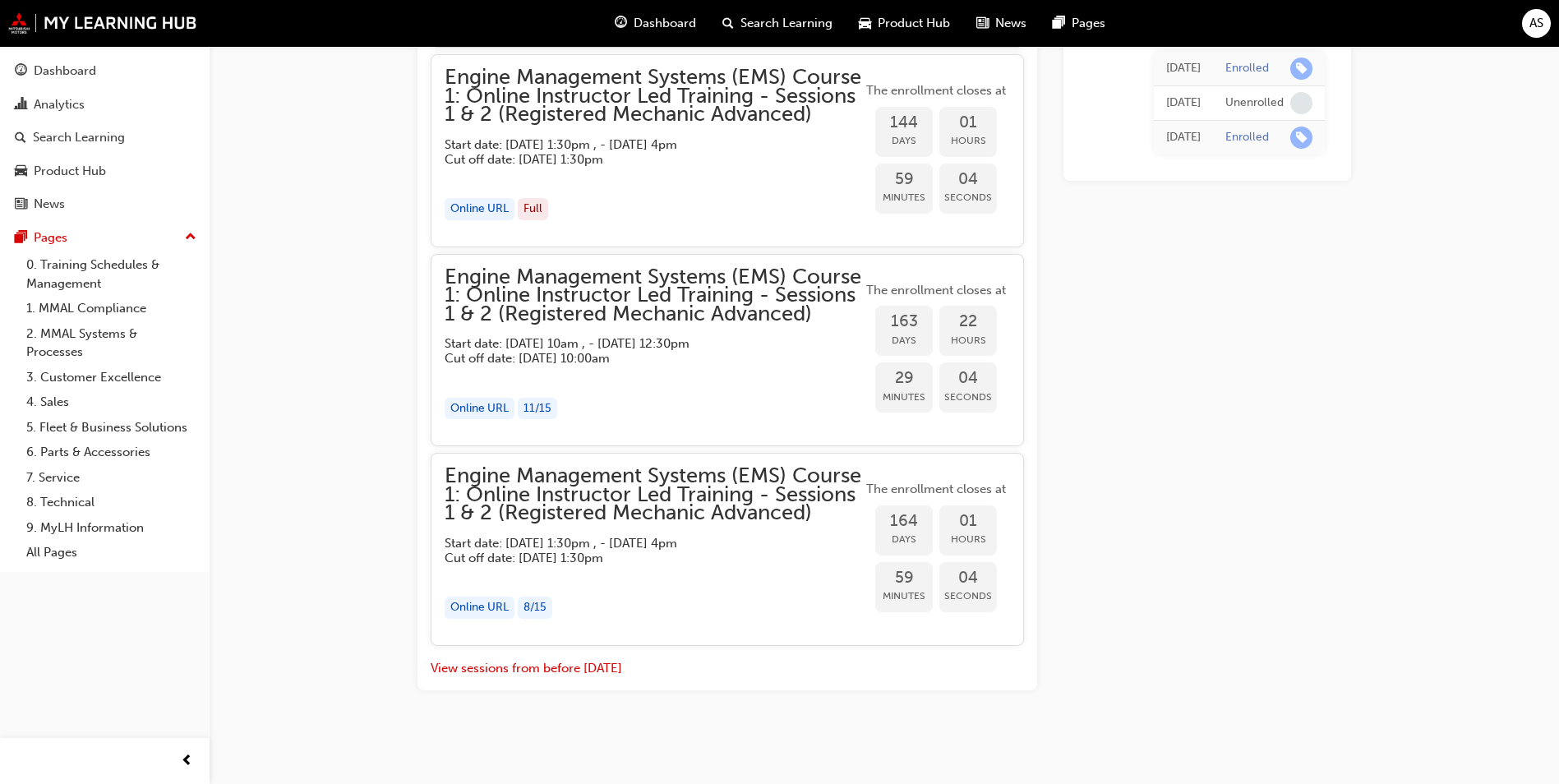
scroll to position [1847, 0]
click at [591, 667] on button "View sessions from before [DATE]" at bounding box center [527, 668] width 192 height 19
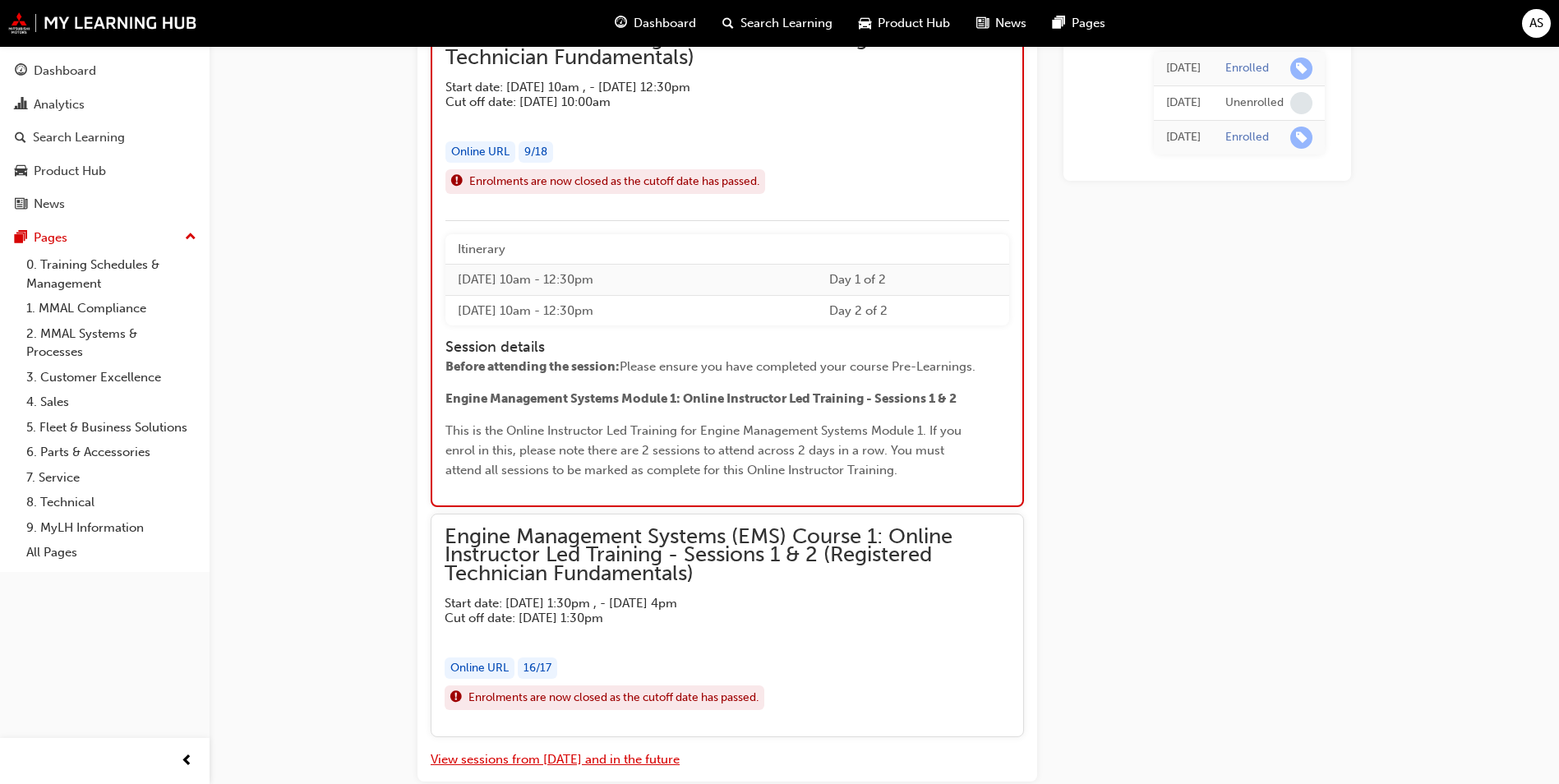
scroll to position [8463, 0]
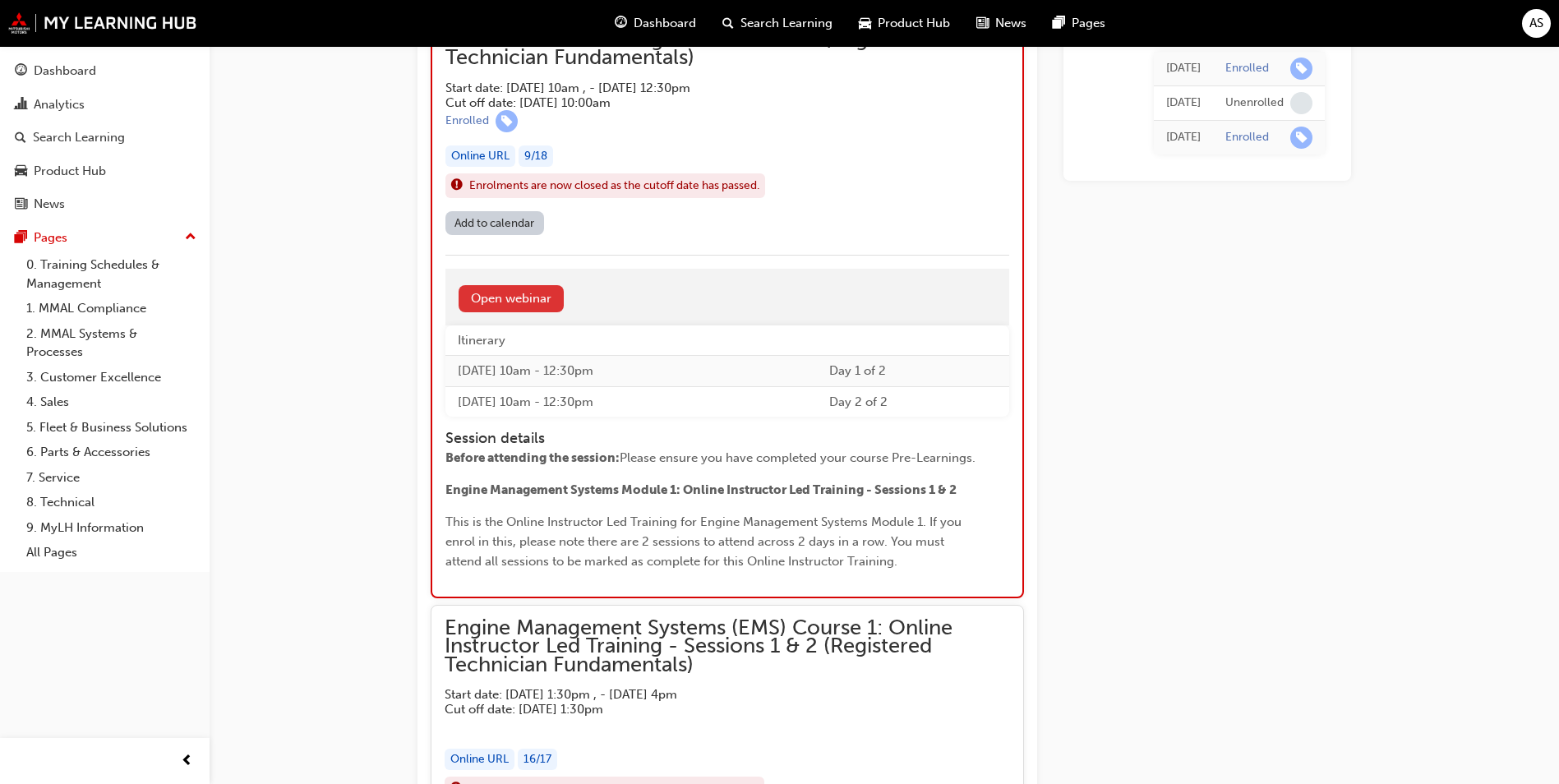
click at [528, 291] on link "Open webinar" at bounding box center [511, 298] width 105 height 27
